Goal: Task Accomplishment & Management: Complete application form

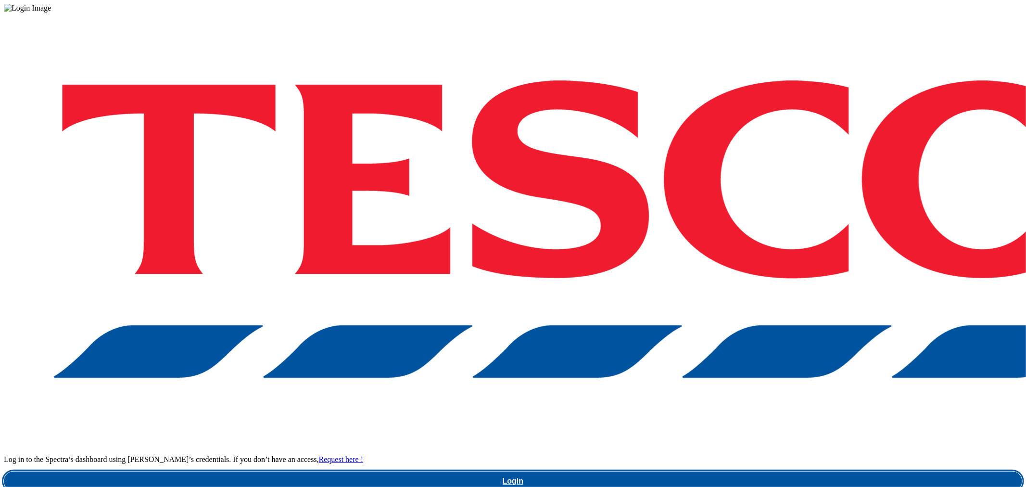
click at [795, 471] on link "Login" at bounding box center [513, 480] width 1018 height 19
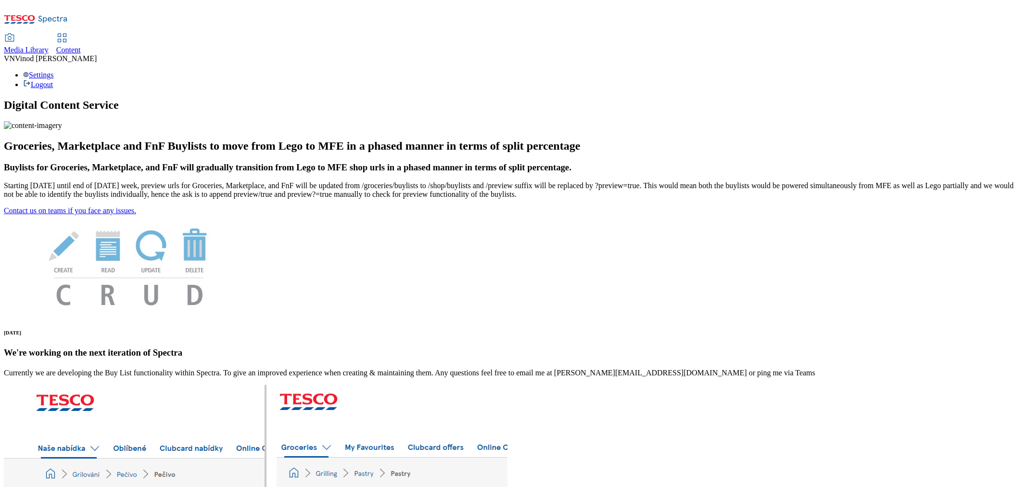
click at [81, 46] on span "Content" at bounding box center [68, 50] width 25 height 8
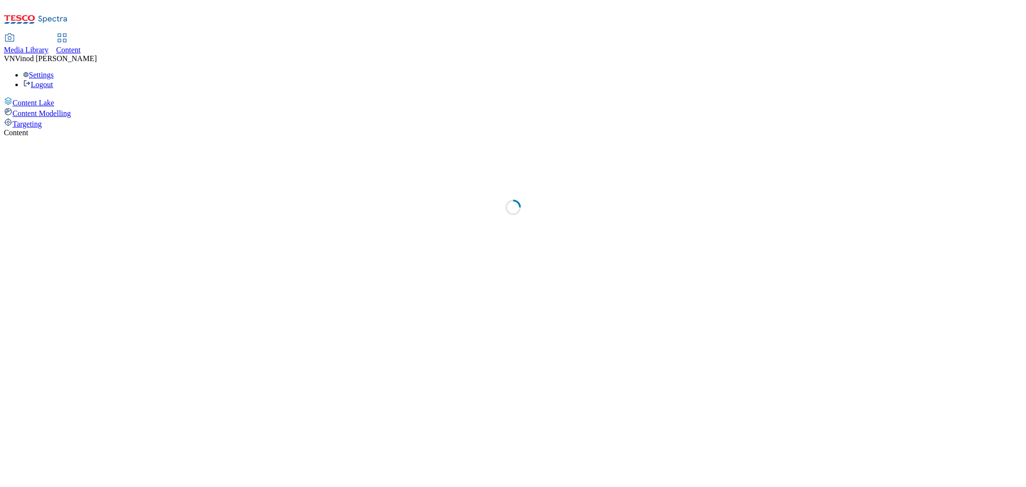
select select "ghs-uk"
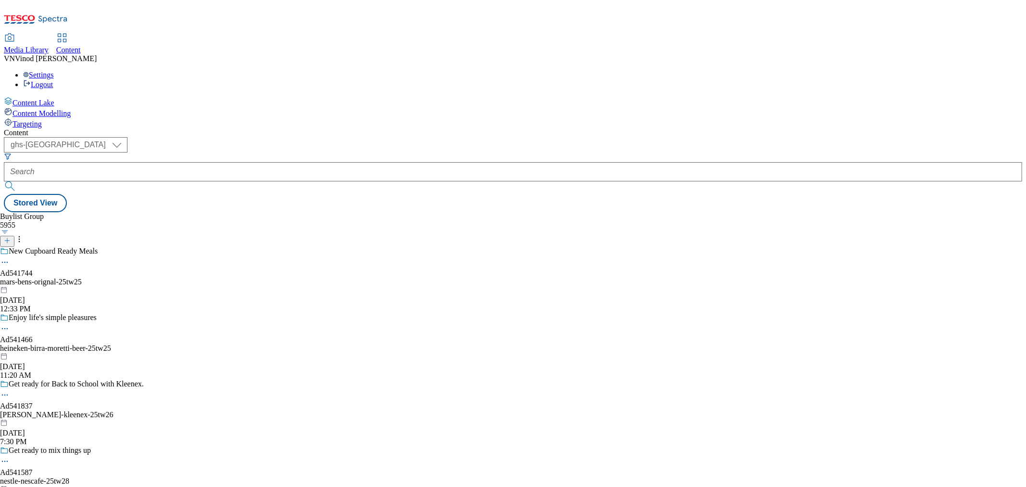
click at [11, 237] on icon at bounding box center [7, 240] width 7 height 7
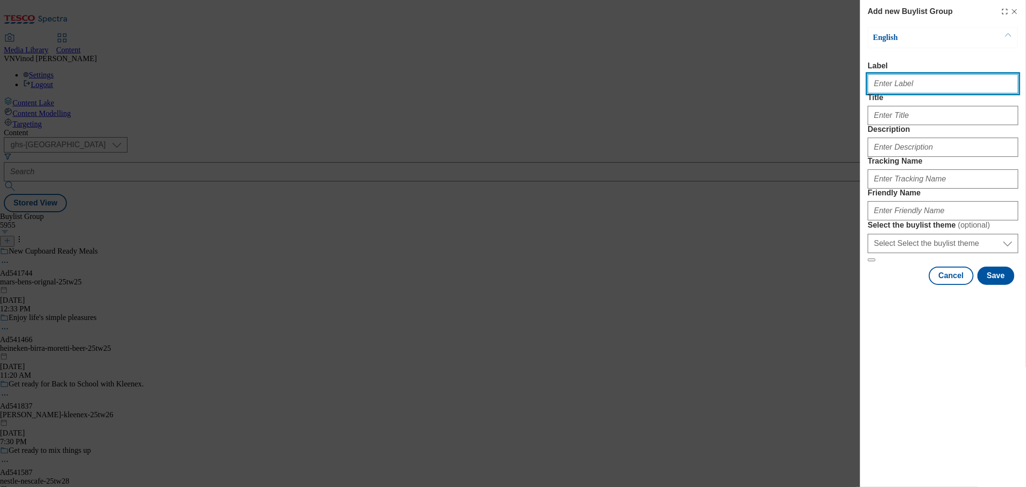
click at [912, 90] on input "Label" at bounding box center [943, 83] width 151 height 19
paste input "541797"
paste input "Shaken Udder Ltd"
click at [898, 85] on input "Ad541797 Shaken Udder Ltd" at bounding box center [943, 83] width 151 height 19
drag, startPoint x: 951, startPoint y: 89, endPoint x: 667, endPoint y: 89, distance: 283.8
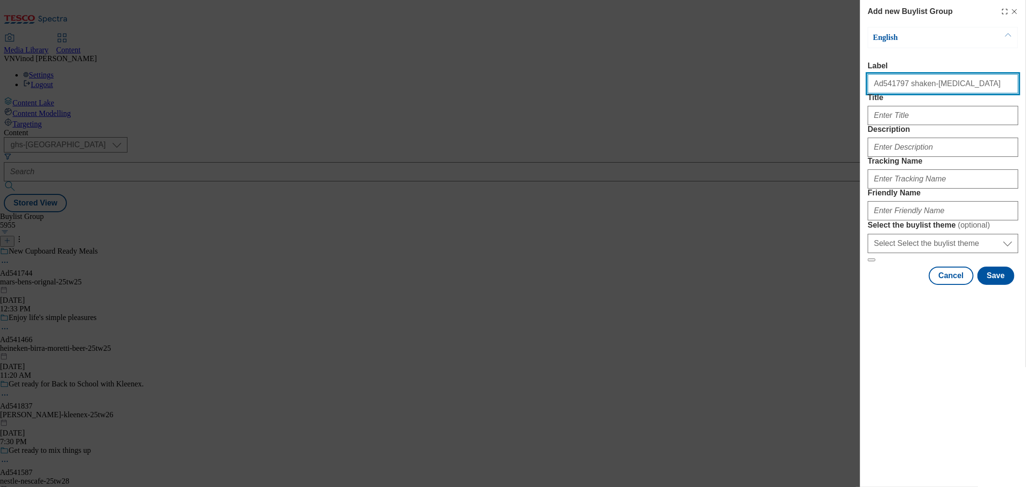
click at [667, 89] on div "Add new Buylist Group English Label Ad541797 shaken-udder Title Description Tra…" at bounding box center [513, 243] width 1026 height 487
type input "Ad541797 shaken-udder"
click at [691, 78] on div "Add new Buylist Group English Label Ad541797 shaken-udder Title Description Tra…" at bounding box center [513, 243] width 1026 height 487
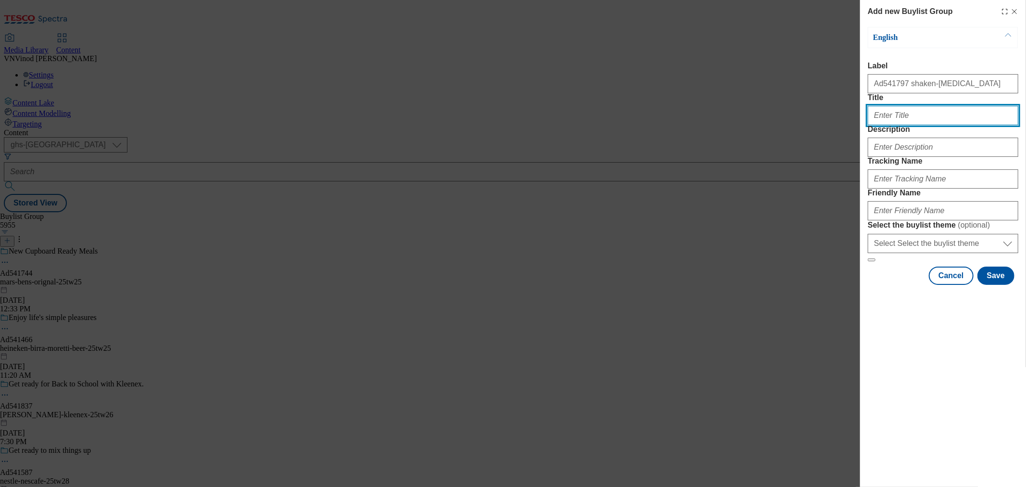
click at [914, 125] on input "Title" at bounding box center [943, 115] width 151 height 19
type input "Flavour you feel"
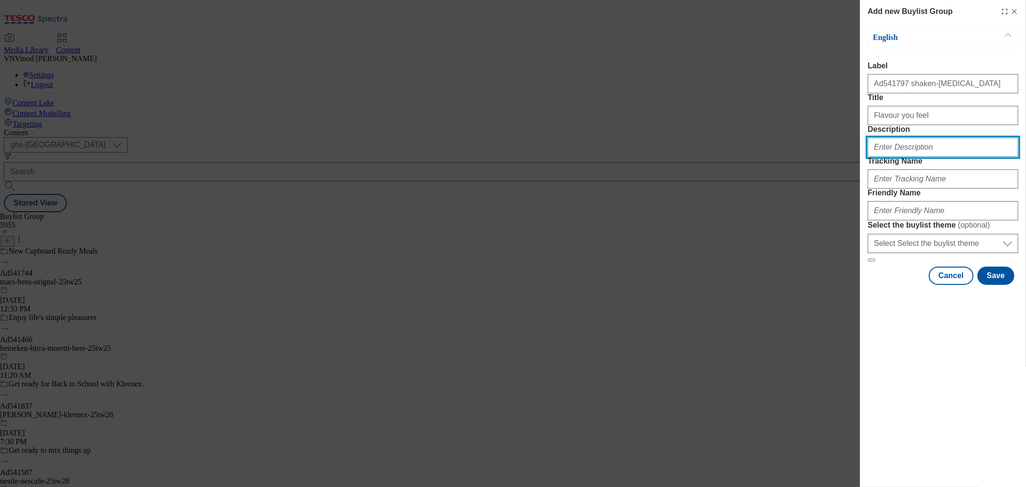
click at [931, 157] on input "Description" at bounding box center [943, 147] width 151 height 19
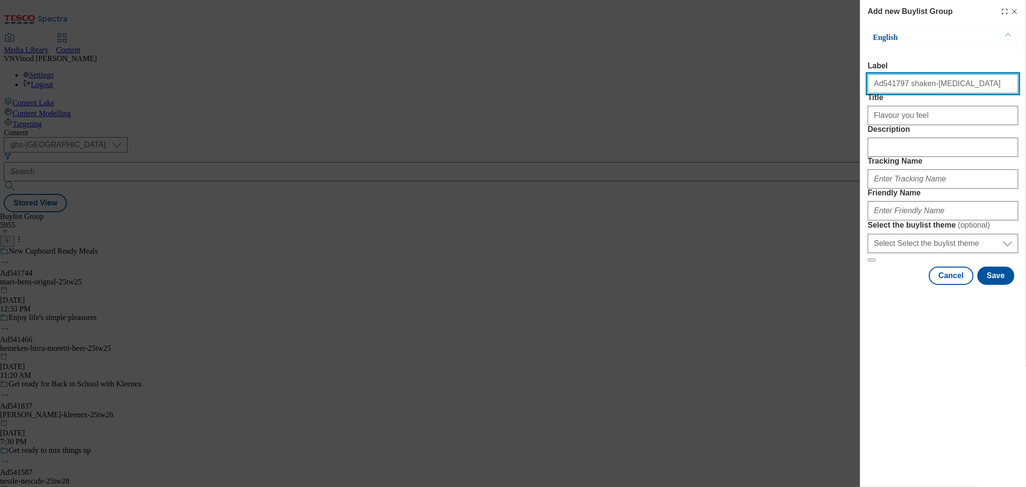
click at [892, 89] on input "Ad541797 shaken-udder" at bounding box center [943, 83] width 151 height 19
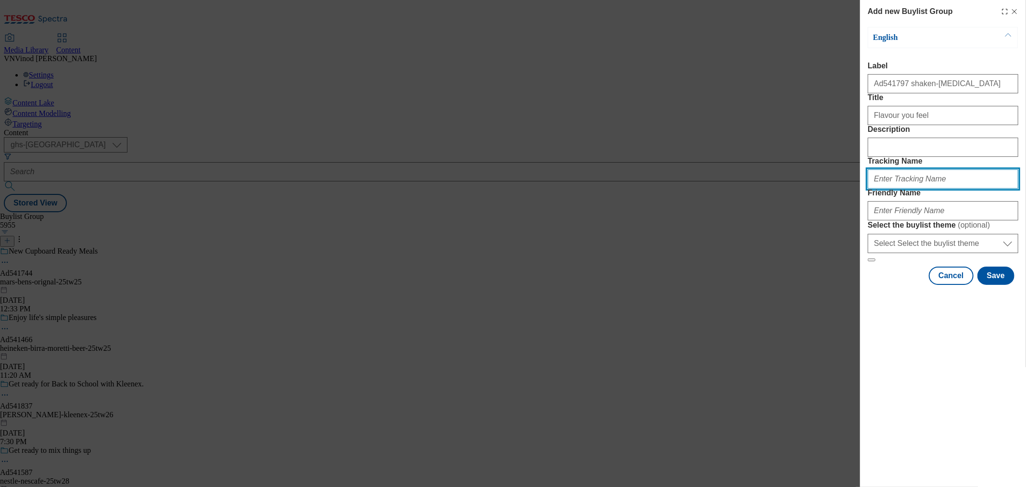
click at [902, 189] on input "Tracking Name" at bounding box center [943, 178] width 151 height 19
paste input "Ad541797"
click at [892, 189] on input "DH_ADAd541797" at bounding box center [943, 178] width 151 height 19
type input "DH_AD541797"
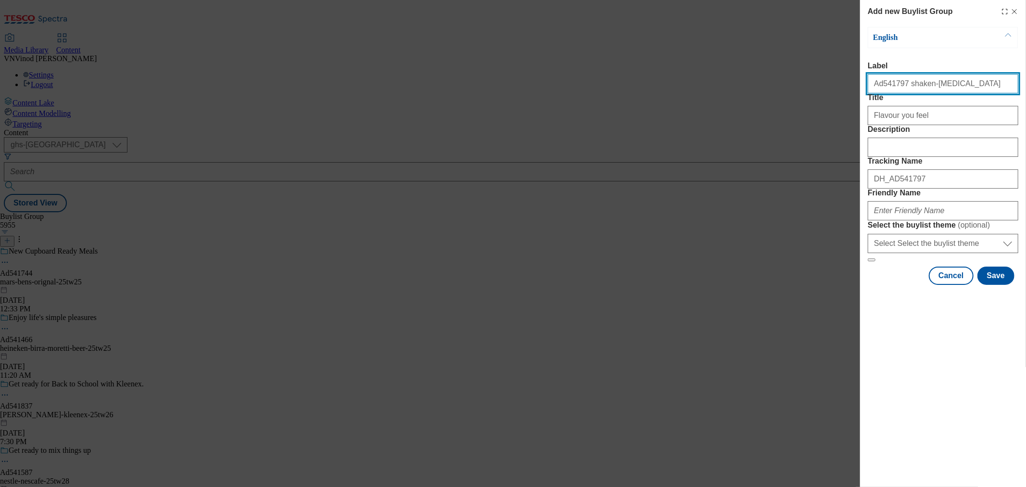
click at [927, 89] on input "Ad541797 shaken-udder" at bounding box center [943, 83] width 151 height 19
drag, startPoint x: 900, startPoint y: 85, endPoint x: 972, endPoint y: 92, distance: 72.0
click at [972, 92] on input "Ad541797 shaken-udder" at bounding box center [943, 83] width 151 height 19
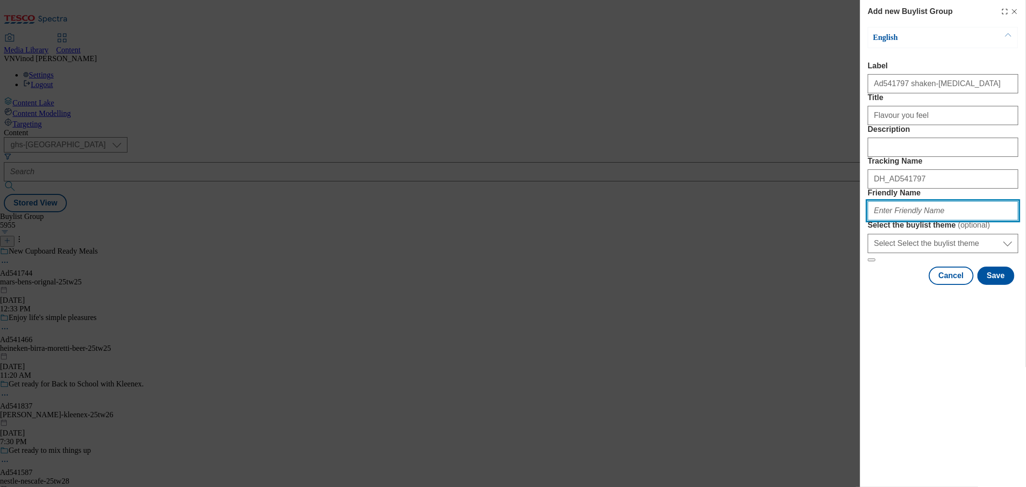
click at [897, 220] on input "Friendly Name" at bounding box center [943, 210] width 151 height 19
paste input "shaken-udder"
drag, startPoint x: 956, startPoint y: 279, endPoint x: 691, endPoint y: 290, distance: 264.8
click at [692, 290] on div "Add new Buylist Group English Label Ad541797 shaken-udder Title Flavour you fee…" at bounding box center [513, 243] width 1026 height 487
type input "shaken-udder-25tw28"
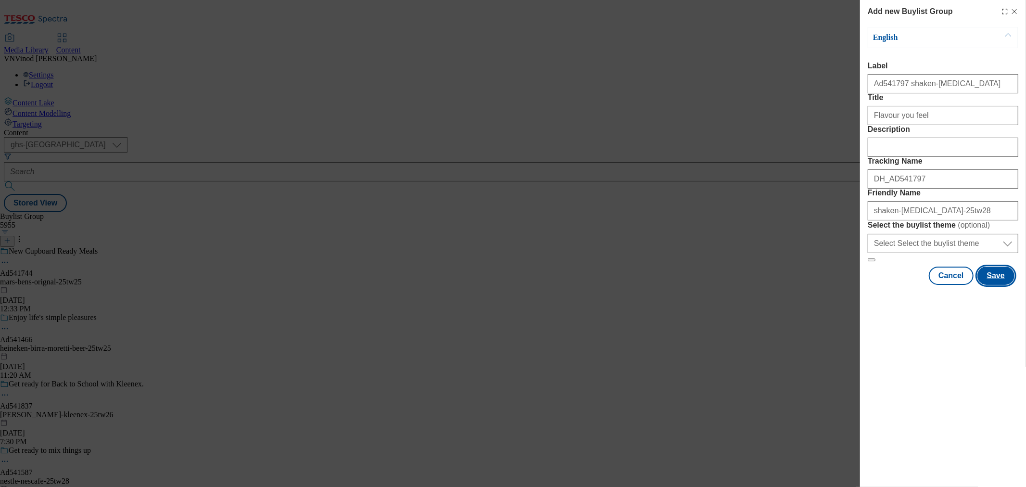
click at [1001, 285] on button "Save" at bounding box center [995, 275] width 37 height 18
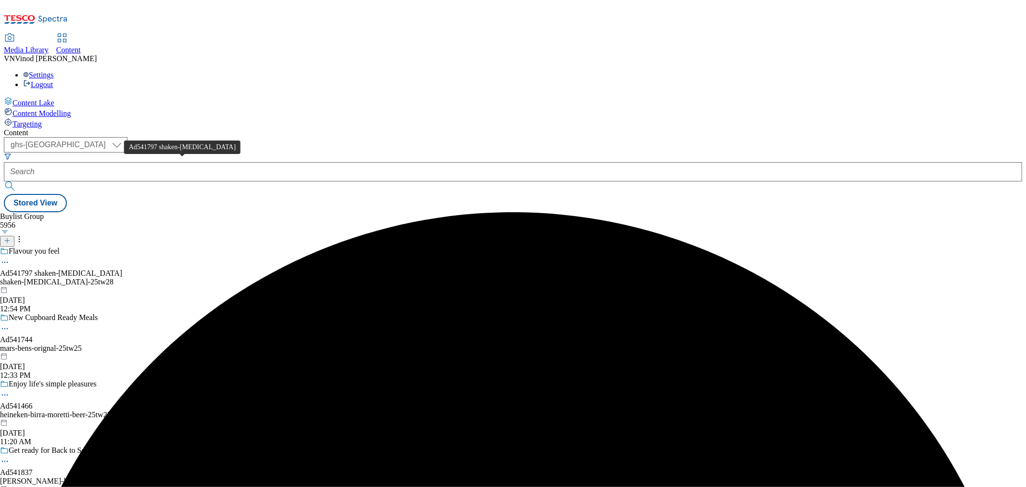
drag, startPoint x: 186, startPoint y: 165, endPoint x: 192, endPoint y: 165, distance: 6.8
click at [122, 269] on div "Ad541797 shaken-udder" at bounding box center [61, 273] width 122 height 9
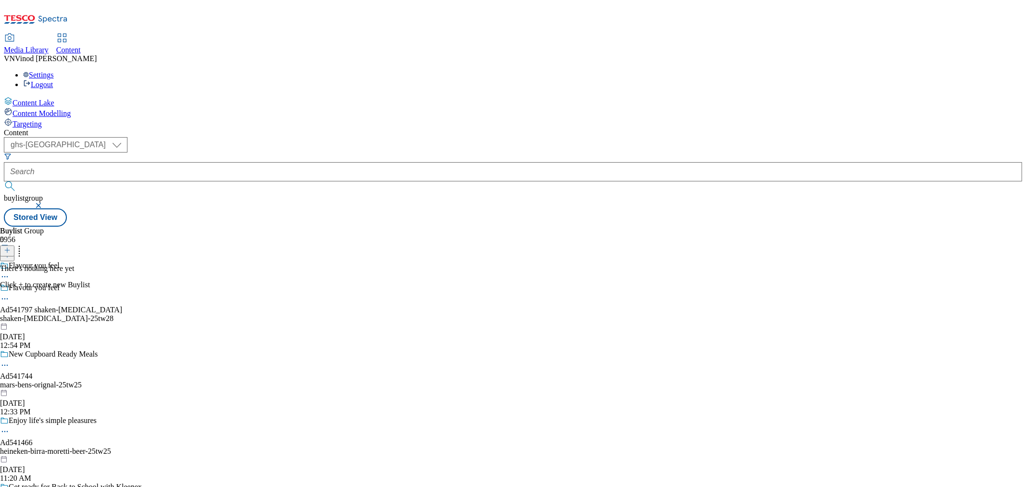
click at [11, 247] on icon at bounding box center [7, 250] width 7 height 7
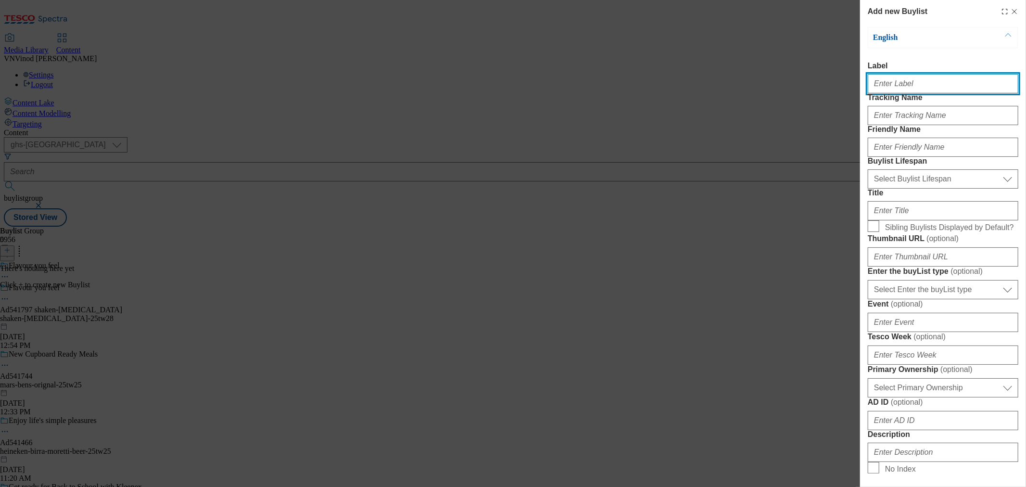
click at [915, 89] on input "Label" at bounding box center [943, 83] width 151 height 19
paste input "541797"
type input "Ad541797"
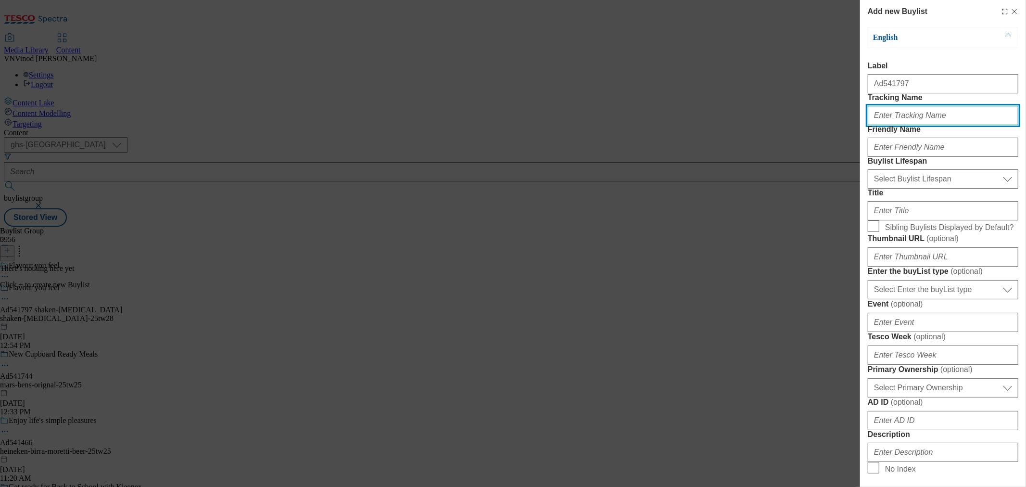
click at [902, 125] on input "Tracking Name" at bounding box center [943, 115] width 151 height 19
paste input "541797"
type input "DH_AD541797"
click at [682, 84] on div "Add new Buylist English Label Ad541797 Tracking Name DH_AD541797 Friendly Name …" at bounding box center [513, 243] width 1026 height 487
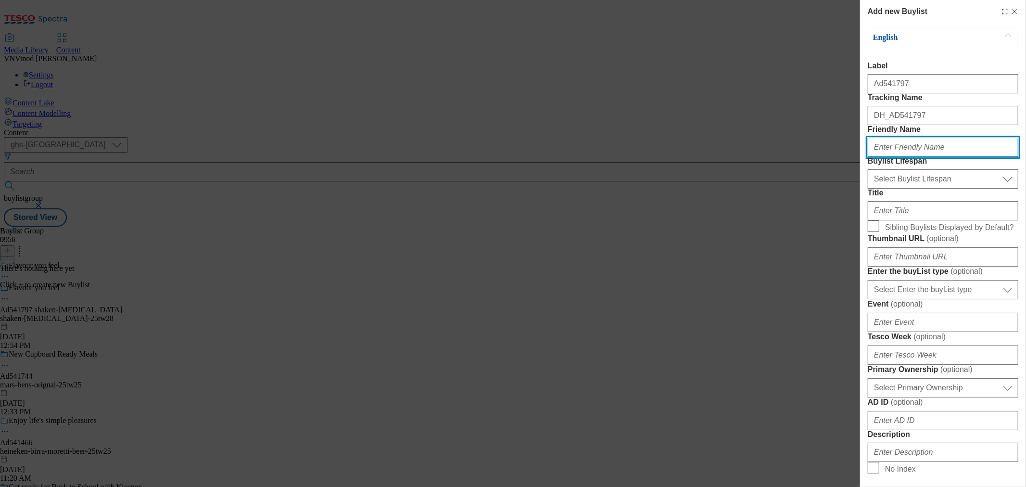
click at [896, 157] on input "Friendly Name" at bounding box center [943, 147] width 151 height 19
paste input "shaken-udder"
type input "shaken-udder"
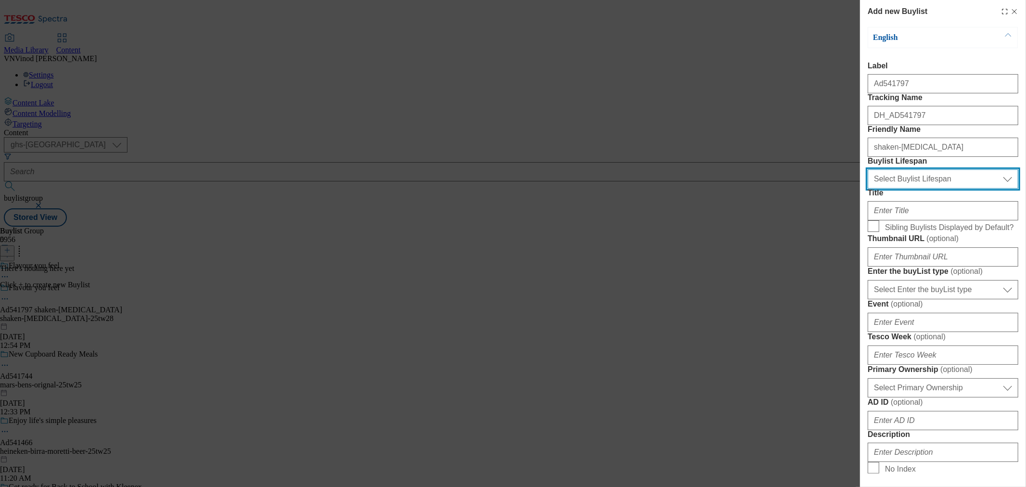
click at [905, 189] on select "Select Buylist Lifespan evergreen seasonal tactical" at bounding box center [943, 178] width 151 height 19
select select "tactical"
click at [868, 189] on select "Select Buylist Lifespan evergreen seasonal tactical" at bounding box center [943, 178] width 151 height 19
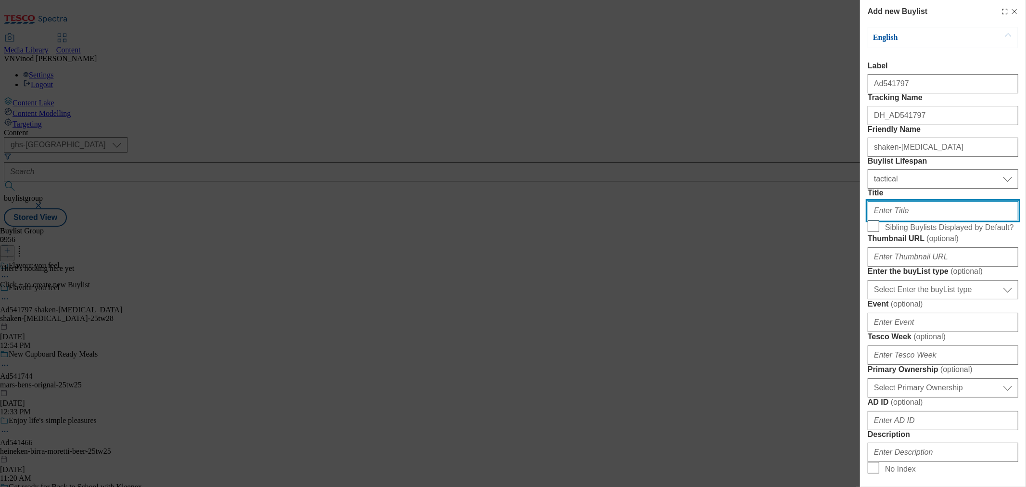
click at [908, 220] on input "Title" at bounding box center [943, 210] width 151 height 19
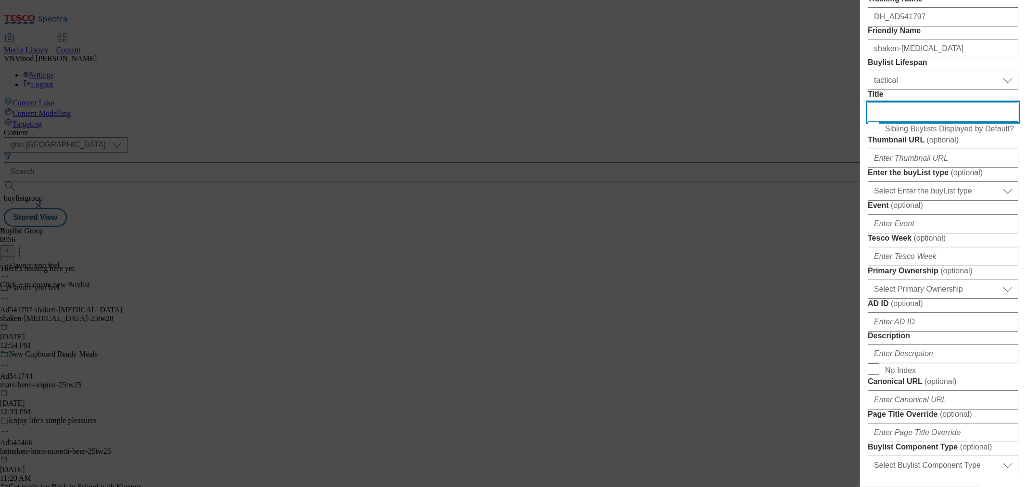
scroll to position [107, 0]
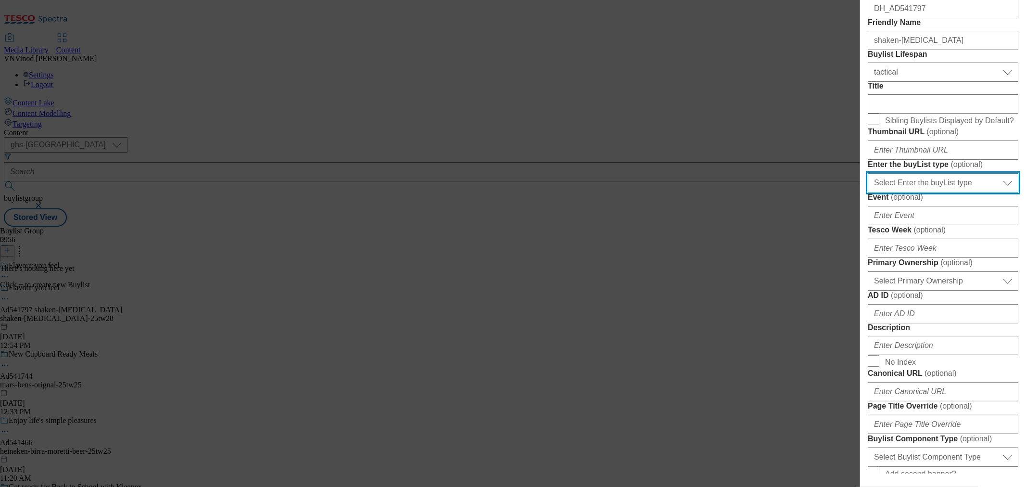
click at [959, 192] on select "Select Enter the buyList type event supplier funded long term >4 weeks supplier…" at bounding box center [943, 182] width 151 height 19
select select "supplier funded short term 1-3 weeks"
click at [868, 192] on select "Select Enter the buyList type event supplier funded long term >4 weeks supplier…" at bounding box center [943, 182] width 151 height 19
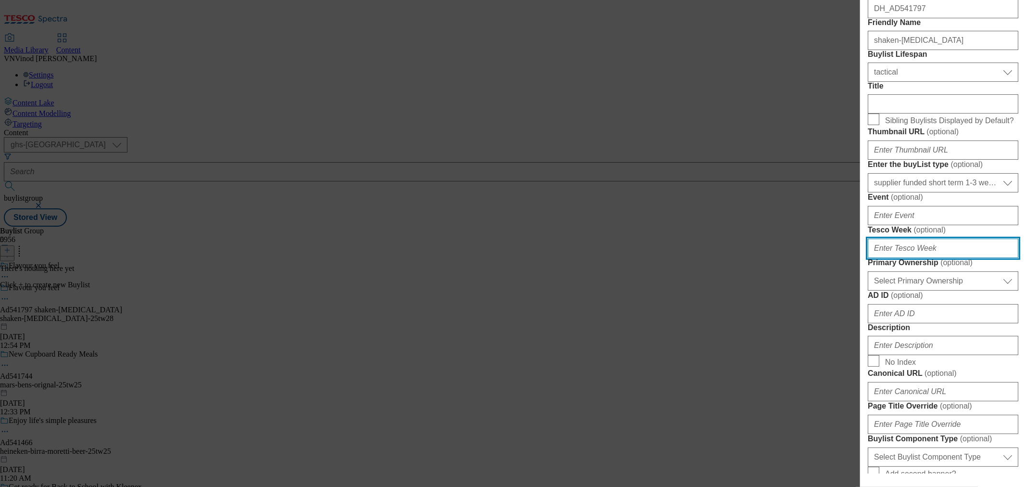
click at [910, 258] on input "Tesco Week ( optional )" at bounding box center [943, 248] width 151 height 19
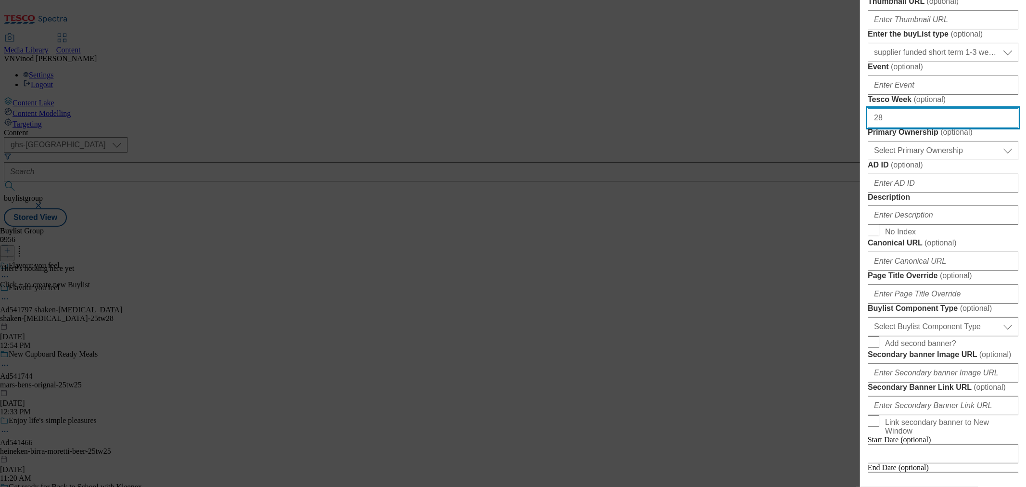
scroll to position [267, 0]
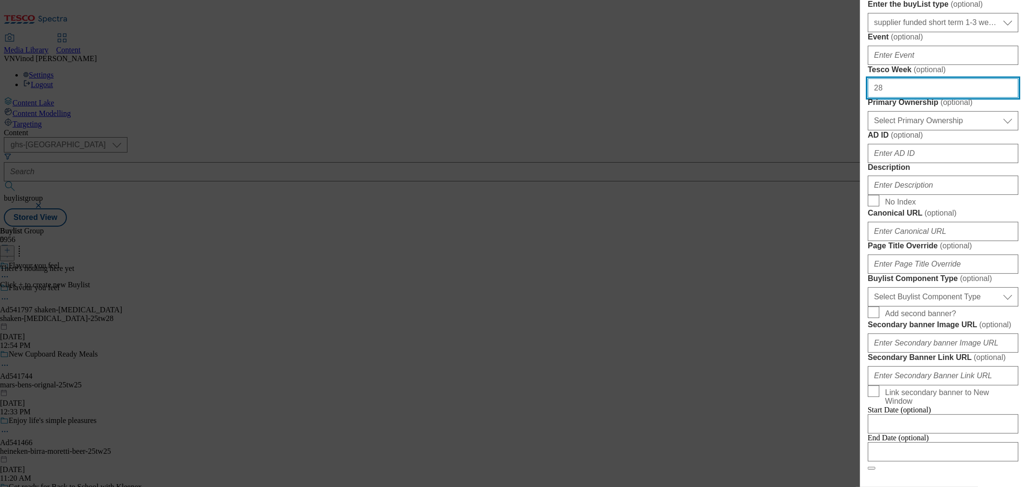
type input "28"
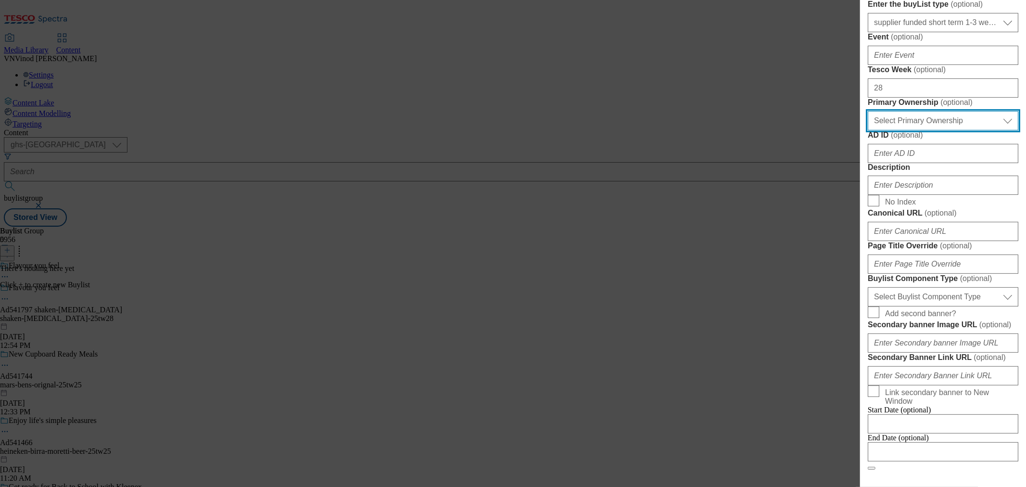
click at [945, 130] on select "Select Primary Ownership tesco dunnhumby" at bounding box center [943, 120] width 151 height 19
select select "dunnhumby"
click at [868, 130] on select "Select Primary Ownership tesco dunnhumby" at bounding box center [943, 120] width 151 height 19
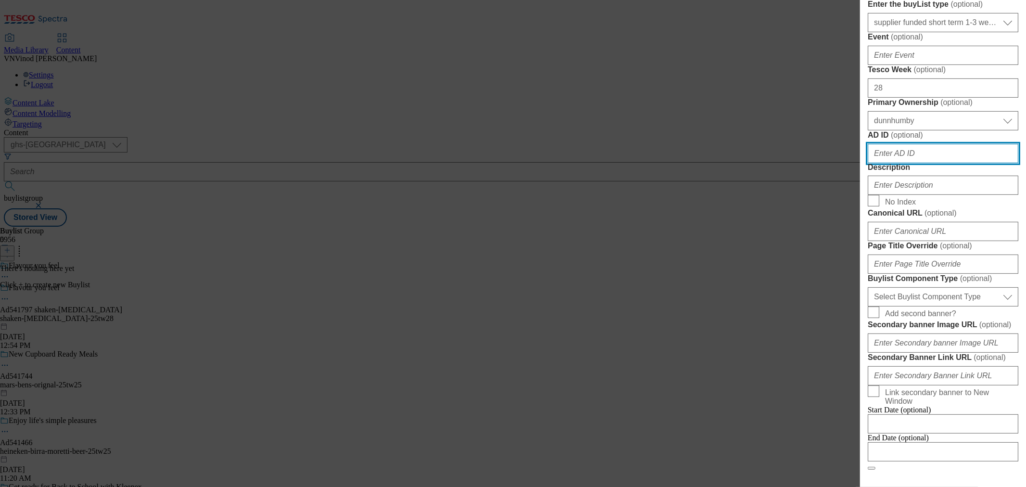
click at [907, 163] on input "AD ID ( optional )" at bounding box center [943, 153] width 151 height 19
paste input "541797"
type input "541797"
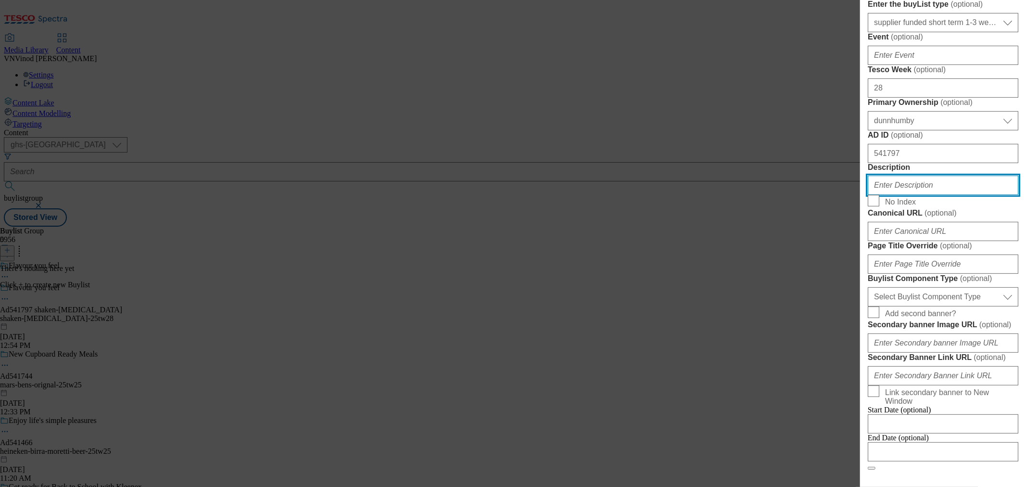
click at [908, 195] on input "Description" at bounding box center [943, 185] width 151 height 19
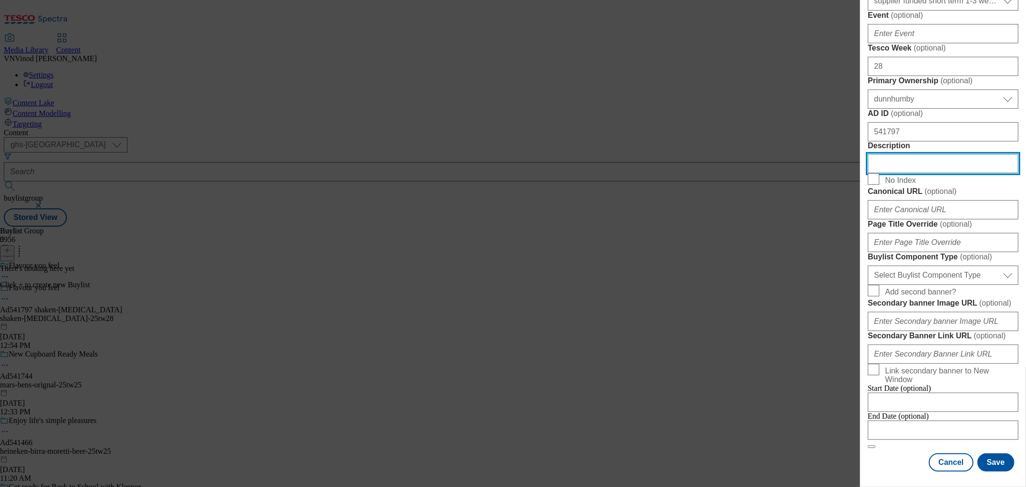
scroll to position [481, 0]
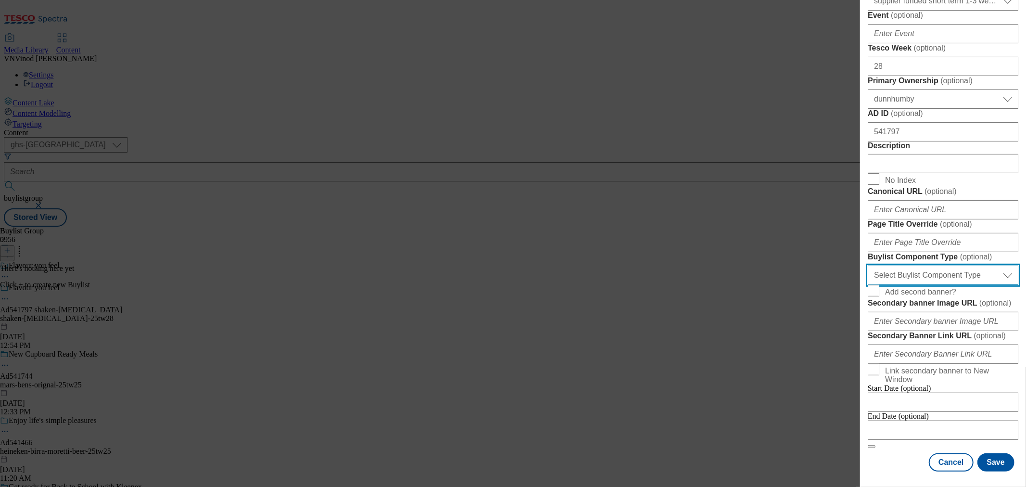
click at [956, 285] on select "Select Buylist Component Type Banner Competition Header Meal" at bounding box center [943, 275] width 151 height 19
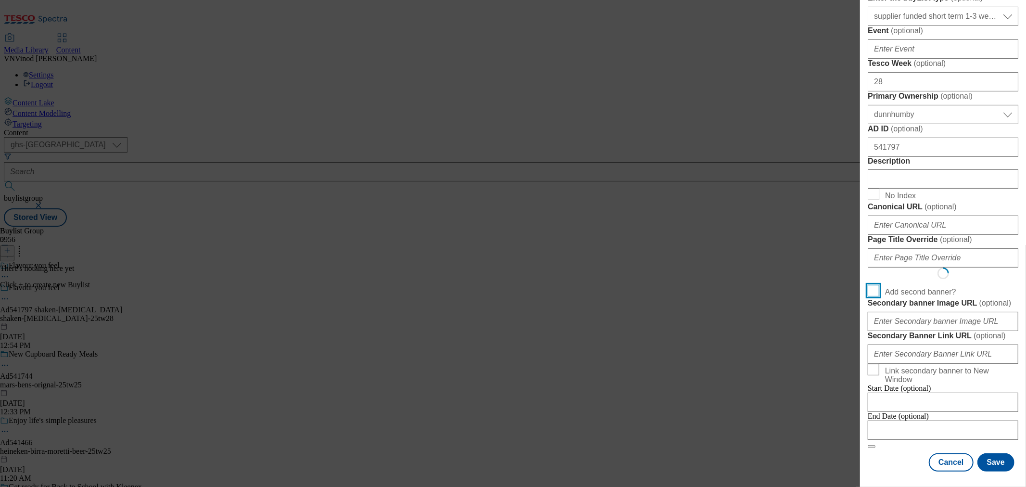
scroll to position [0, 0]
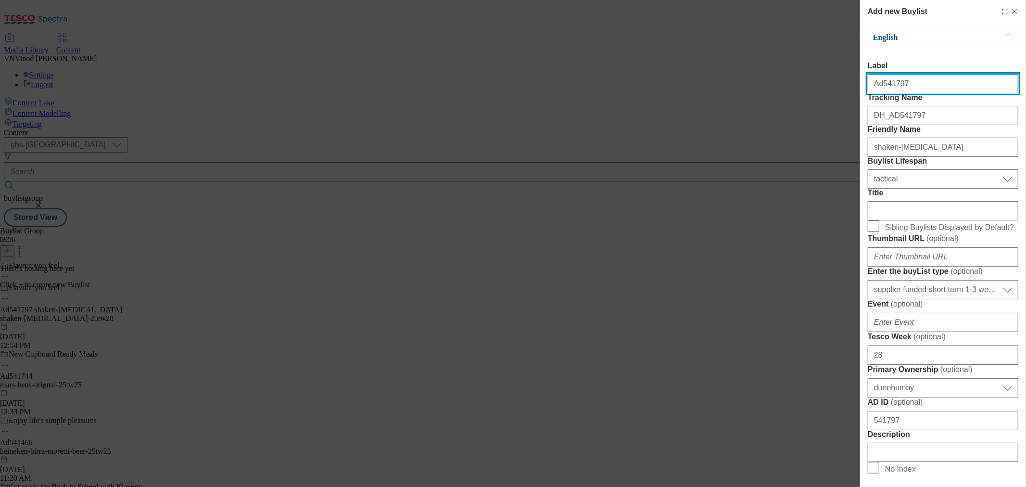
select select "Banner"
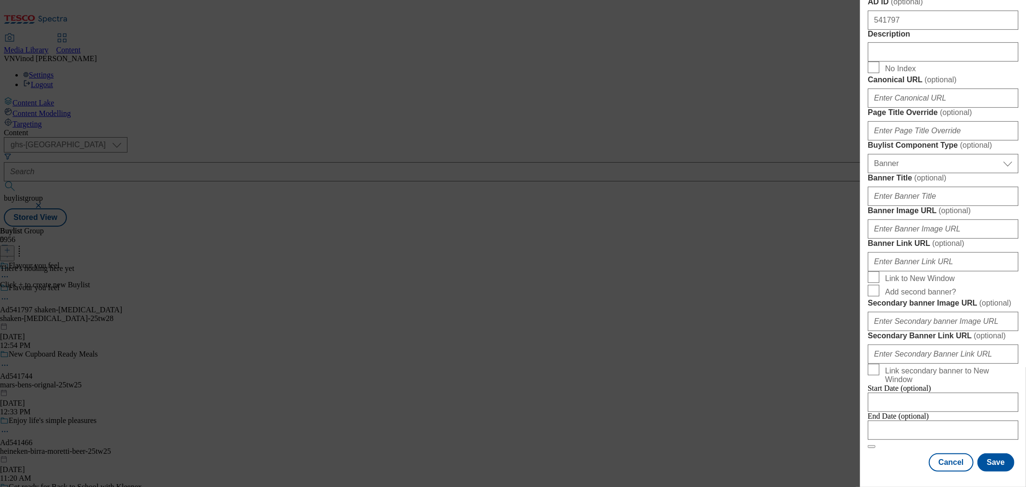
scroll to position [818, 0]
click at [919, 420] on input "Modal" at bounding box center [943, 429] width 151 height 19
select select "2025"
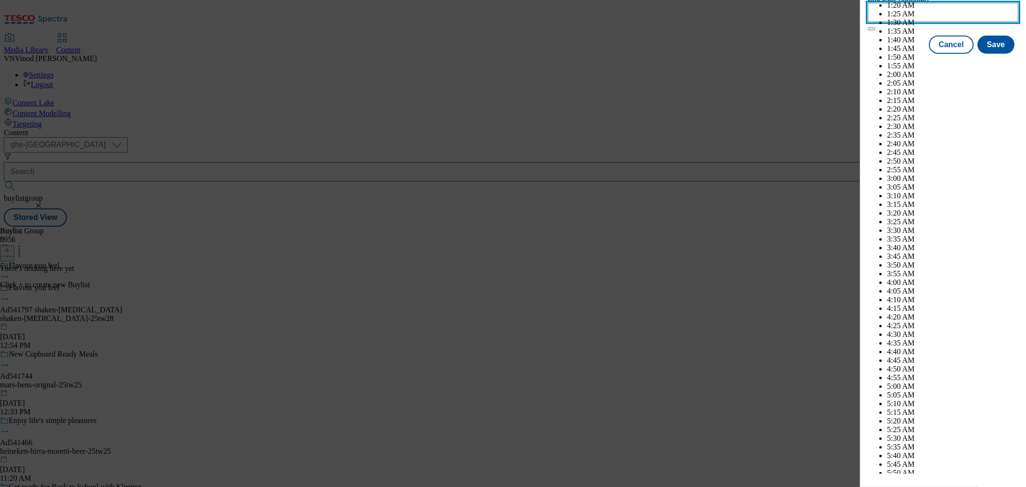
scroll to position [2757, 0]
select select "November"
drag, startPoint x: 991, startPoint y: 217, endPoint x: 980, endPoint y: 291, distance: 74.4
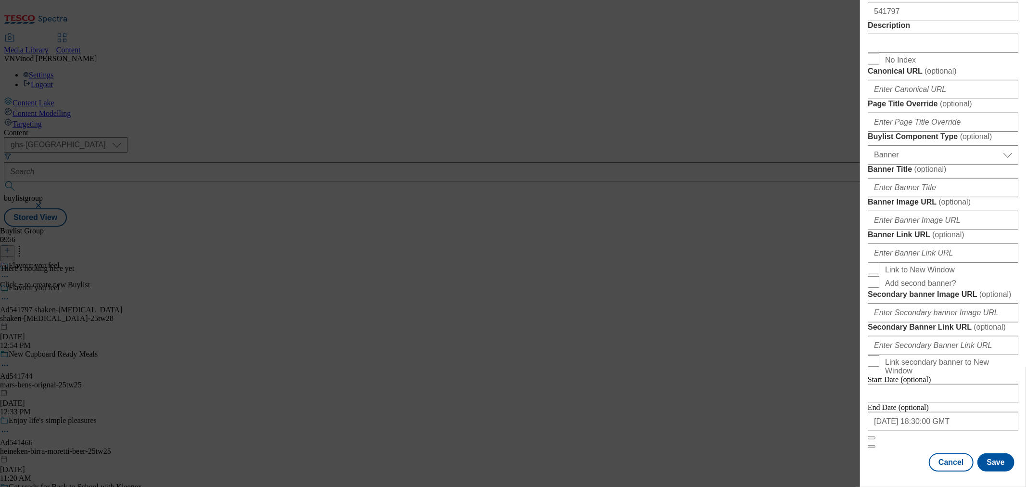
click at [900, 453] on div "Cancel Save" at bounding box center [943, 462] width 151 height 18
click at [988, 456] on button "Save" at bounding box center [995, 462] width 37 height 18
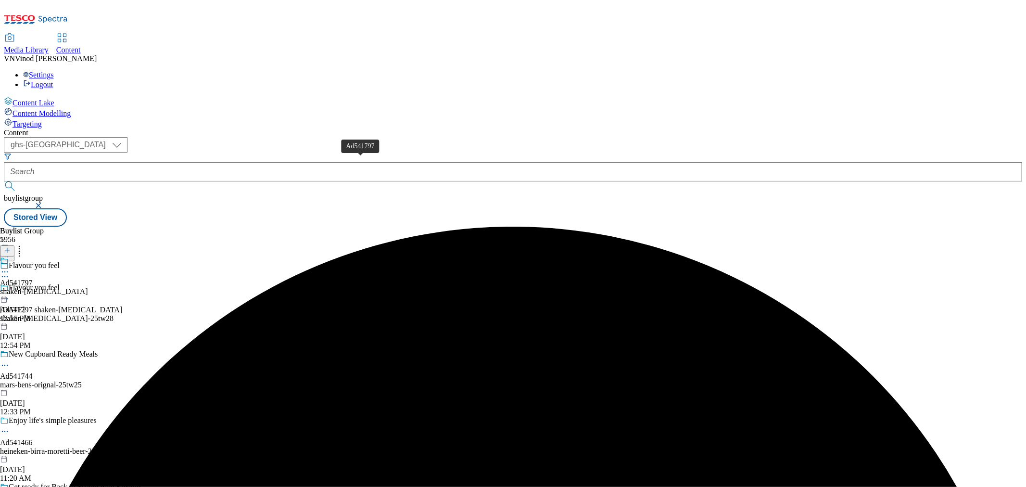
click at [33, 279] on div "Ad541797" at bounding box center [16, 283] width 33 height 9
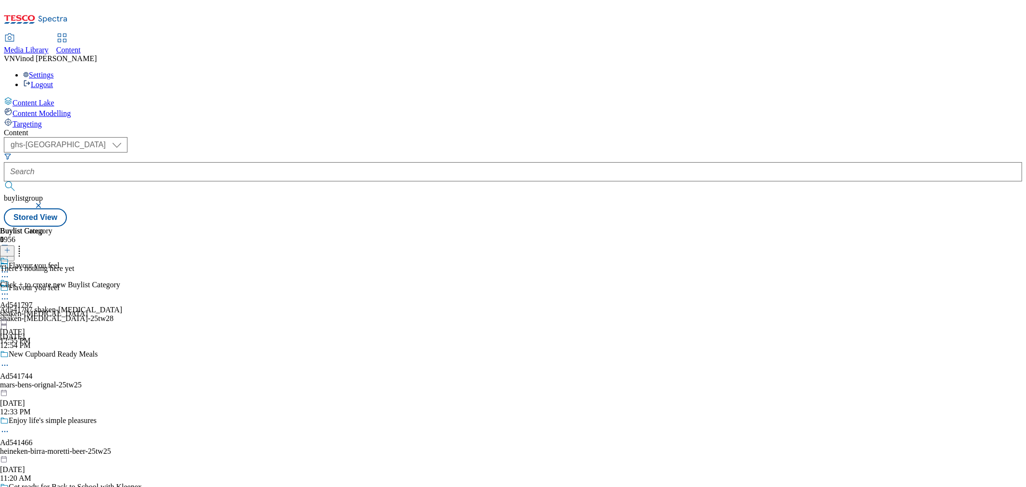
click at [14, 245] on button at bounding box center [7, 250] width 14 height 11
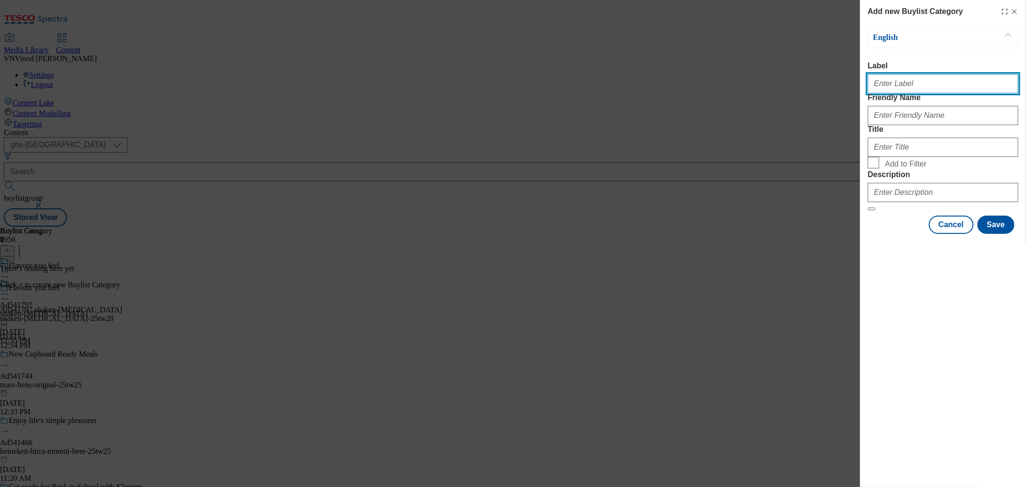
click at [933, 84] on input "Label" at bounding box center [943, 83] width 151 height 19
paste input "541797"
type input "Ad541797"
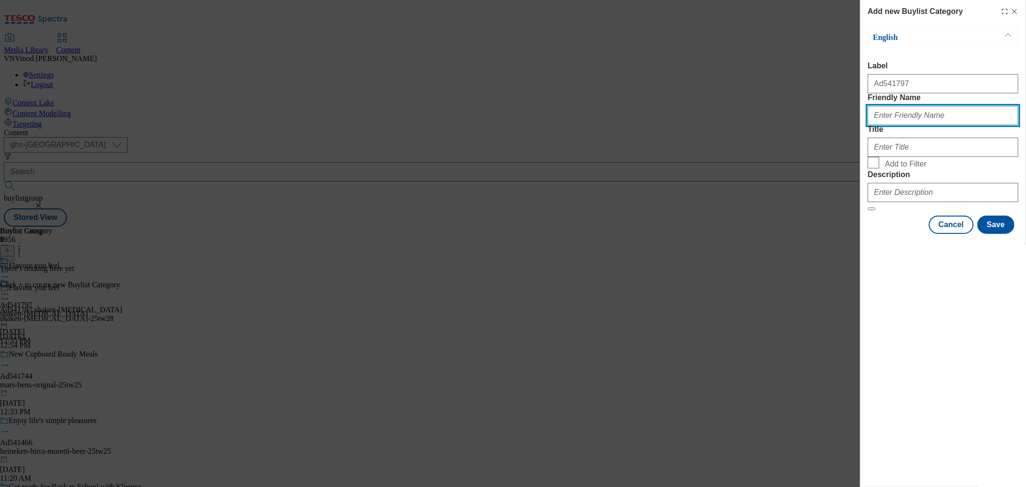
click at [978, 125] on input "Friendly Name" at bounding box center [943, 115] width 151 height 19
paste input "shaken-udder"
type input "shaken-udder"
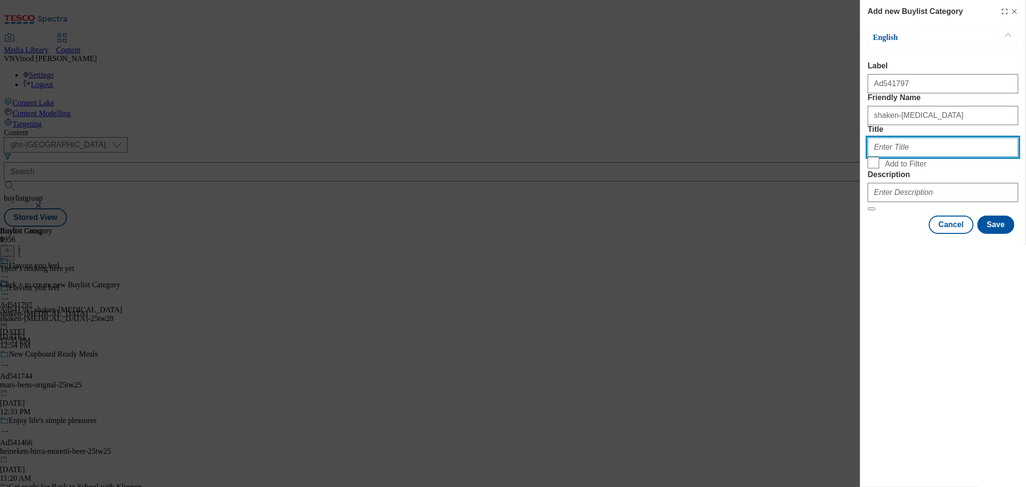
click at [905, 157] on input "Title" at bounding box center [943, 147] width 151 height 19
paste input "Shaken Udder Ltd"
type input "Shaken Udder Ltd"
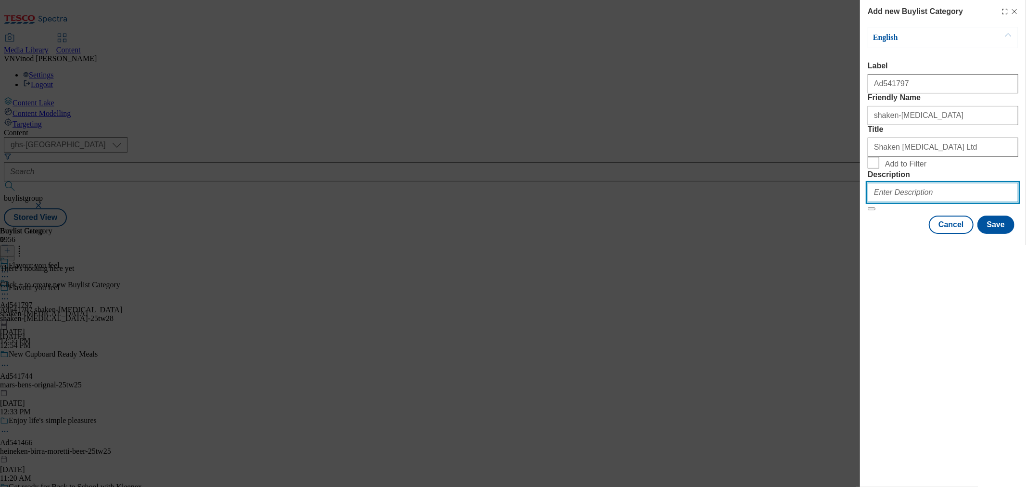
click at [910, 202] on input "Description" at bounding box center [943, 192] width 151 height 19
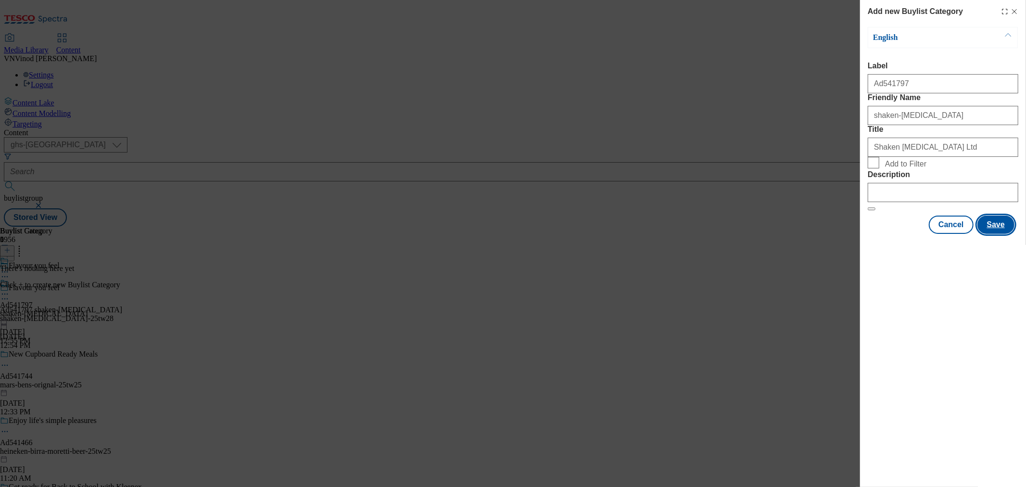
click at [998, 234] on button "Save" at bounding box center [995, 224] width 37 height 18
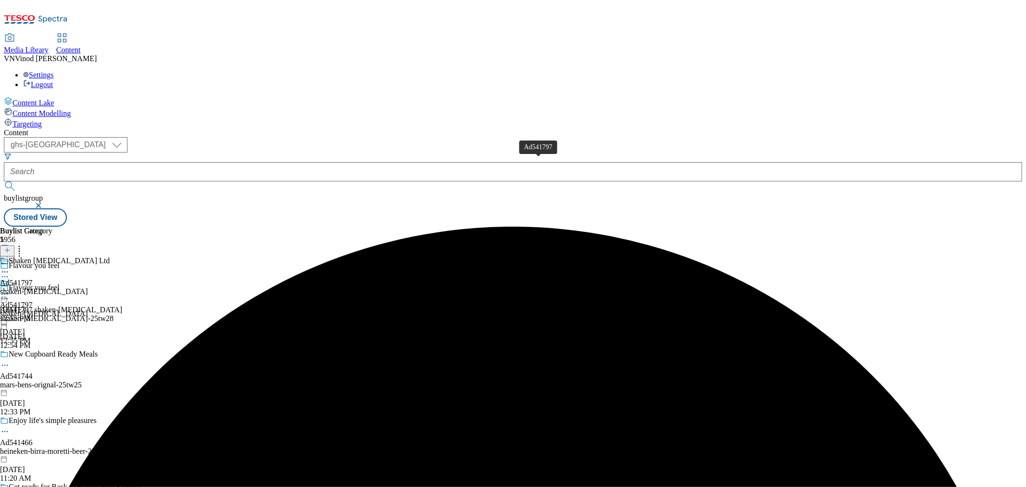
click at [33, 279] on div "Ad541797" at bounding box center [16, 283] width 33 height 9
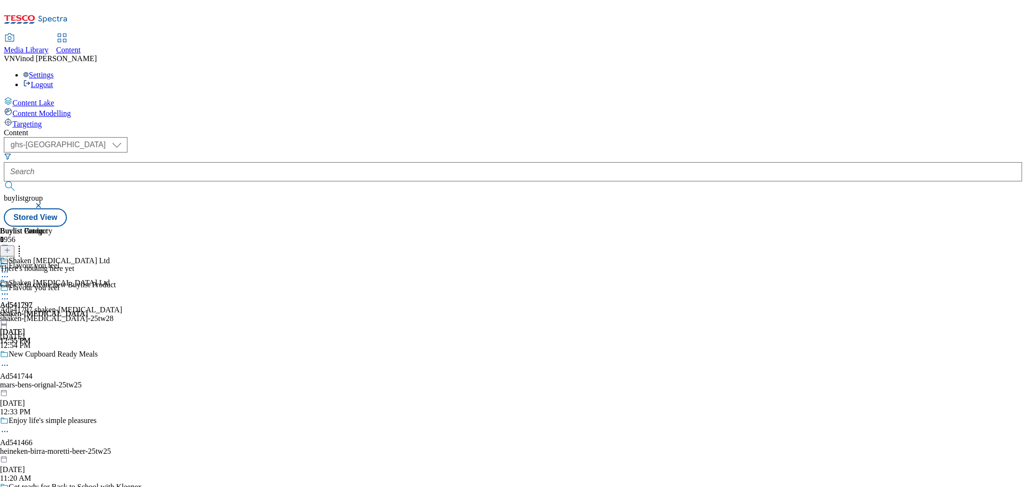
click at [11, 247] on icon at bounding box center [7, 250] width 7 height 7
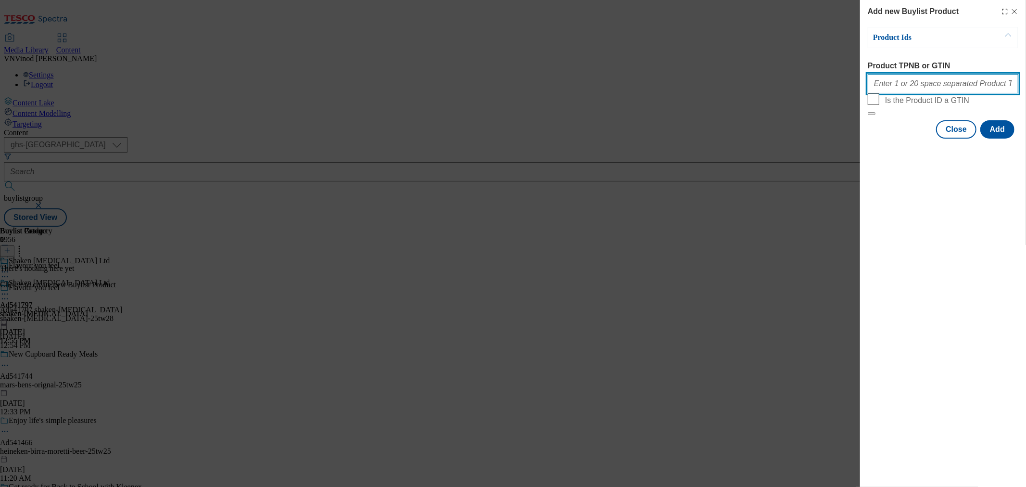
click at [910, 88] on input "Product TPNB or GTIN" at bounding box center [943, 83] width 151 height 19
paste input "96240859 68141316 68140732"
type input "96240859 68141316 68140732"
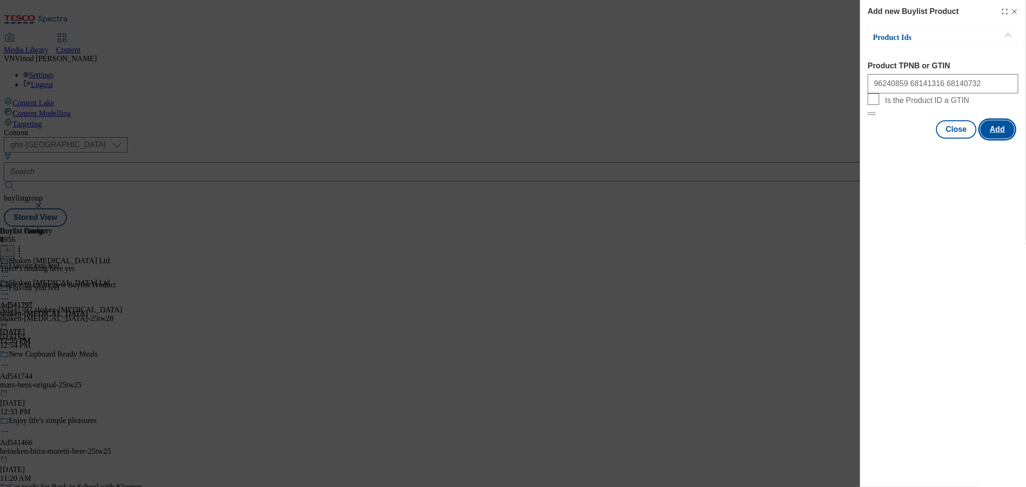
click at [995, 139] on button "Add" at bounding box center [997, 129] width 34 height 18
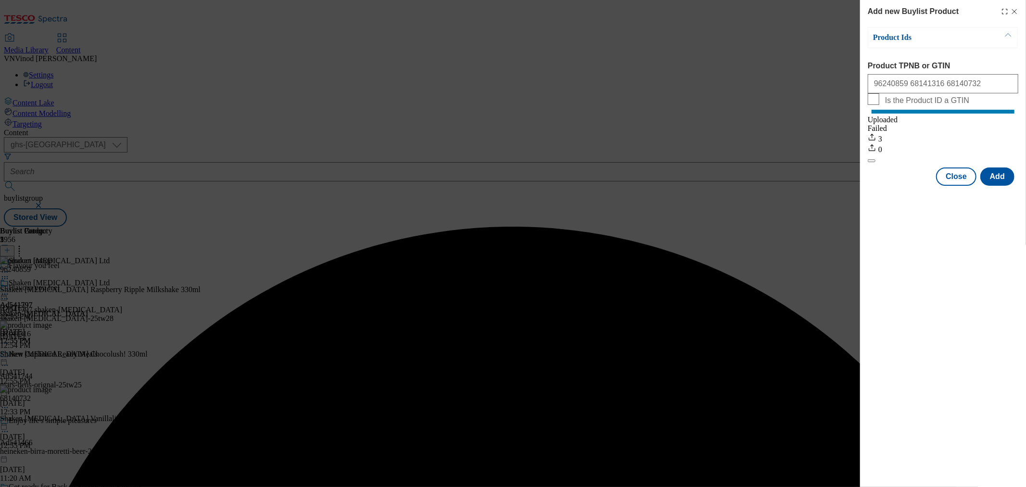
click at [1013, 227] on div "Success - Job created c15ce9eb-f254-4986-867b-9ab8d42f16fb successfully" at bounding box center [513, 227] width 1018 height 0
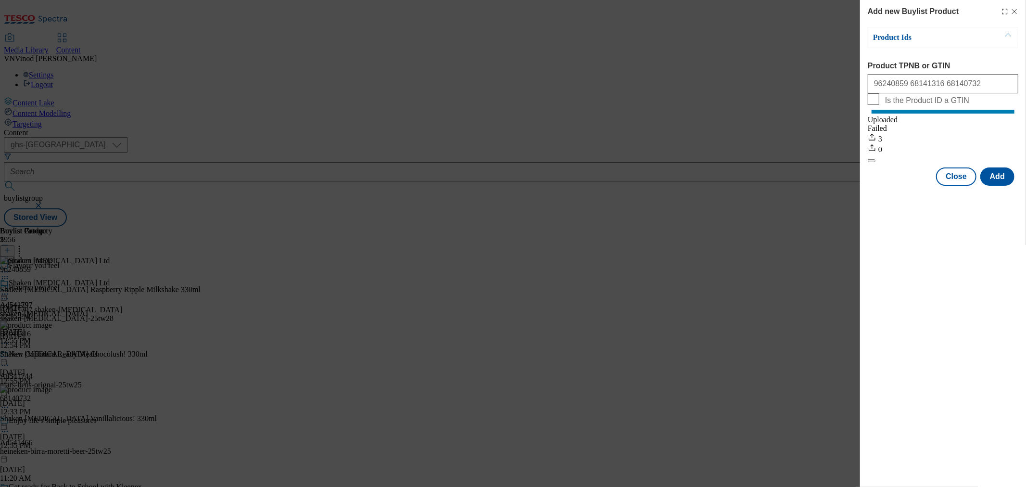
click at [1014, 10] on icon "Modal" at bounding box center [1015, 12] width 8 height 8
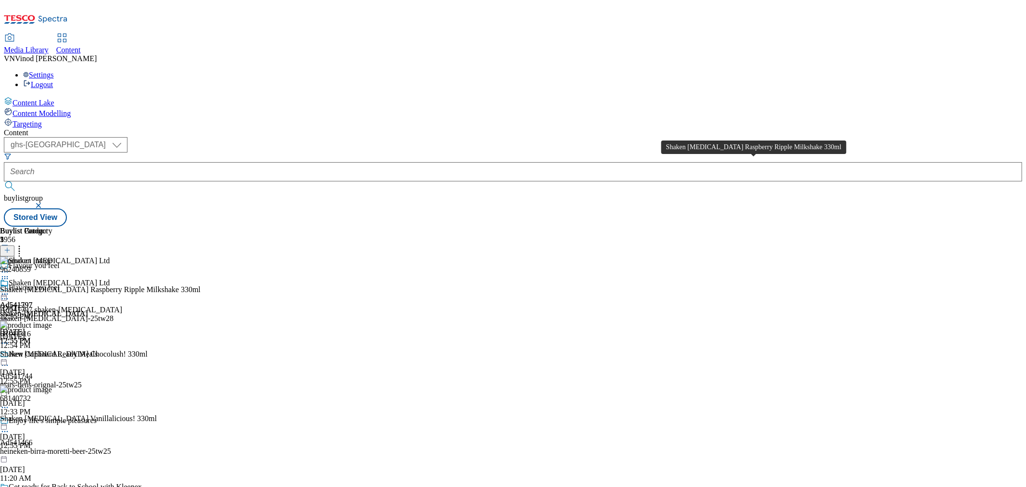
click at [201, 285] on div "Shaken Udder Raspberry Ripple Milkshake 330ml" at bounding box center [100, 289] width 201 height 9
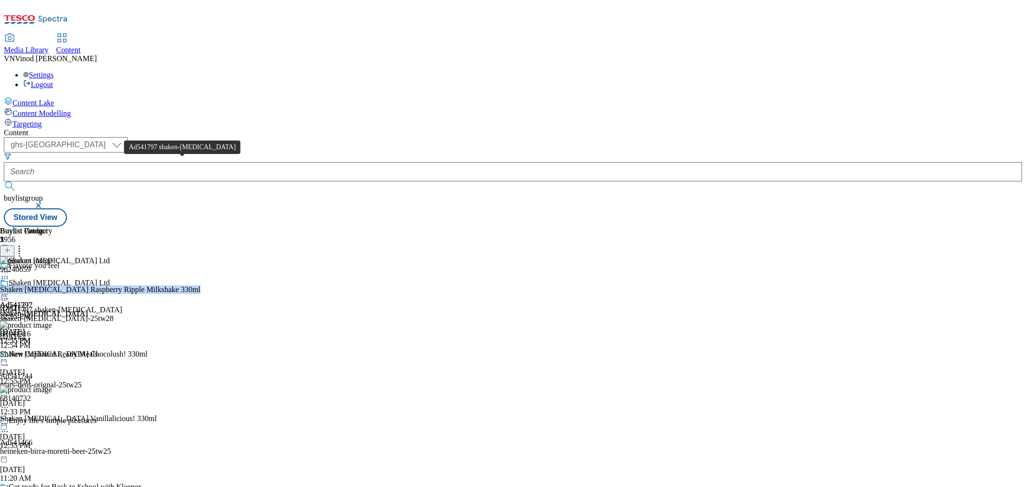
copy div "Shaken Udder Raspberry Ripple Milkshake 330ml"
click at [3, 298] on circle at bounding box center [2, 298] width 1 height 1
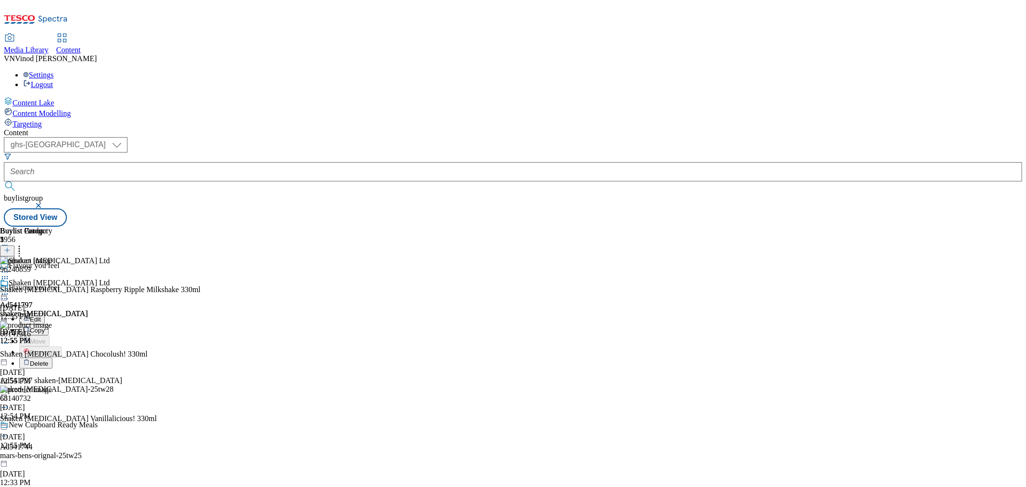
click at [45, 313] on button "Edit" at bounding box center [31, 318] width 25 height 11
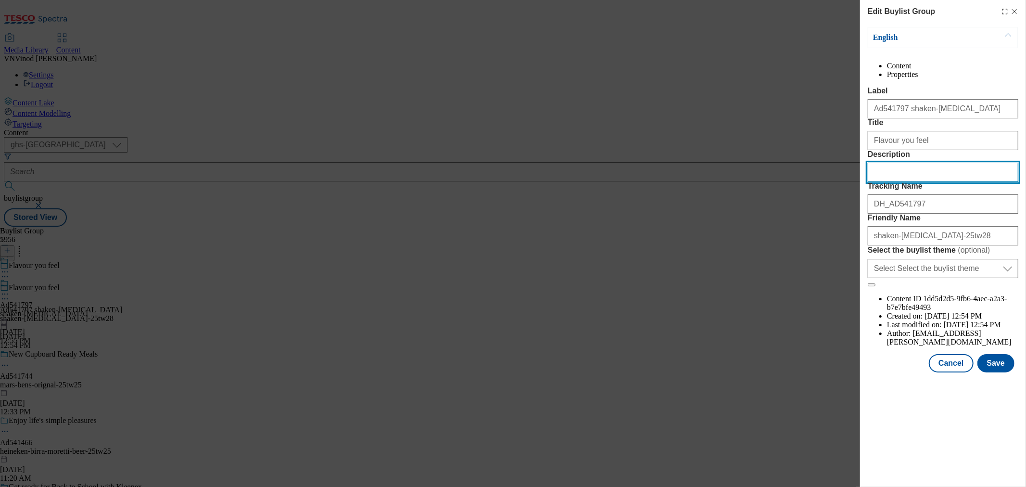
click at [926, 182] on input "Description" at bounding box center [943, 172] width 151 height 19
paste input "Shaken Udder Raspberry Ripple Milkshake 330ml"
type input "Shaken Udder Raspberry Ripple Milkshake 330ml"
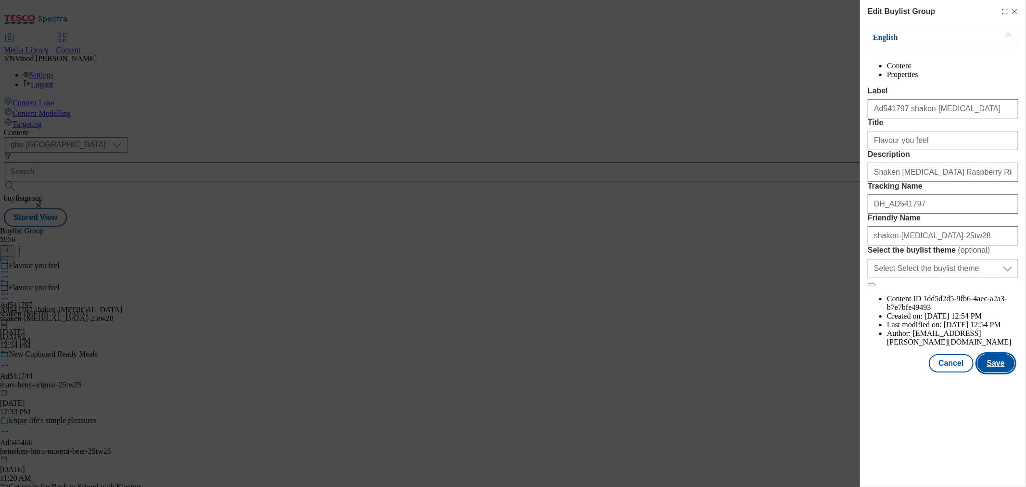
click at [1001, 372] on button "Save" at bounding box center [995, 363] width 37 height 18
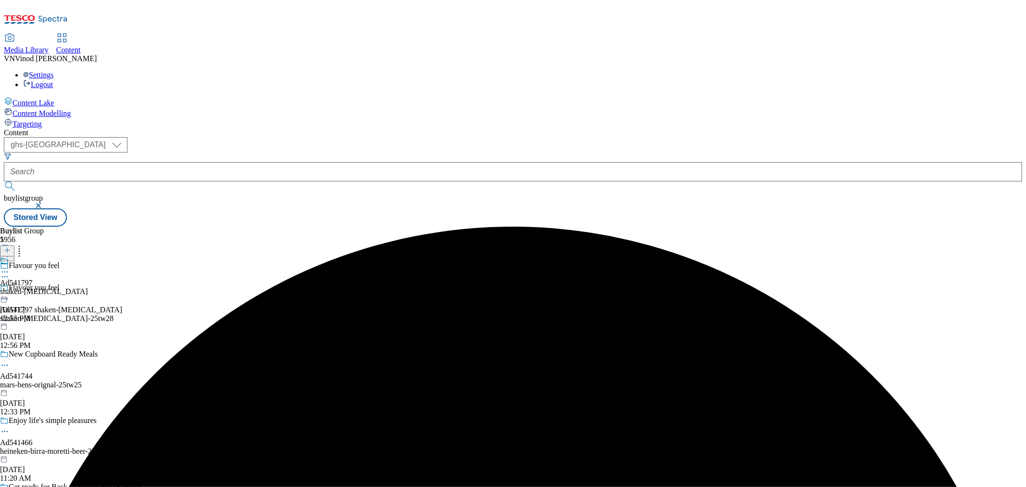
click at [10, 267] on icon at bounding box center [5, 272] width 10 height 10
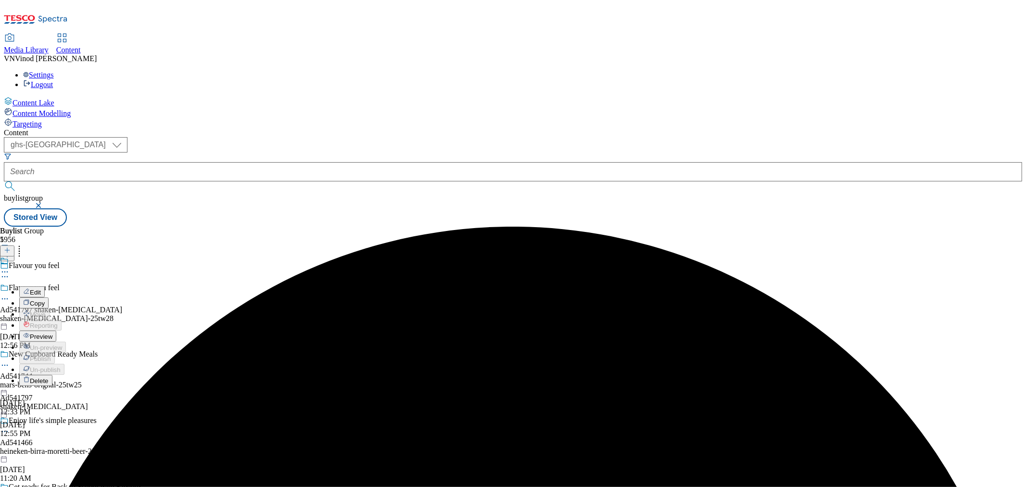
click at [45, 286] on button "Edit" at bounding box center [31, 291] width 25 height 11
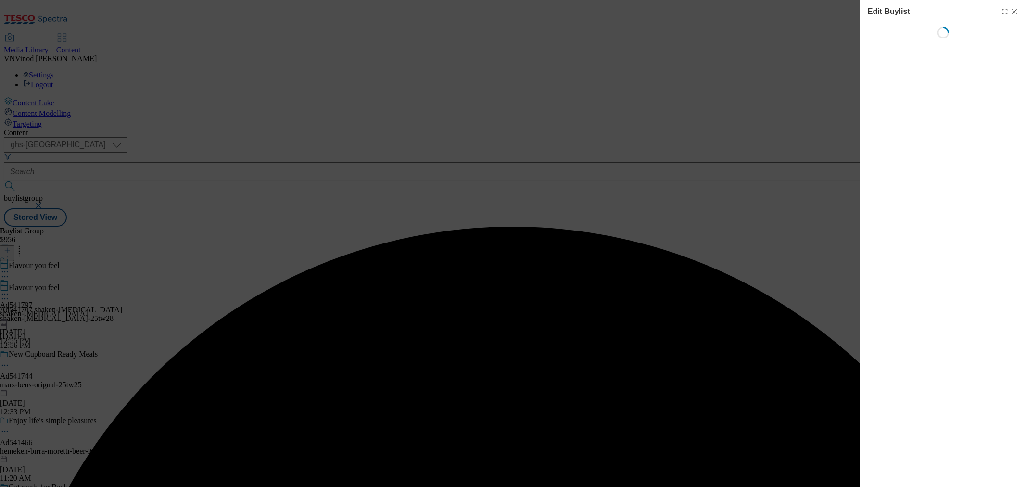
select select "tactical"
select select "supplier funded short term 1-3 weeks"
select select "dunnhumby"
select select "Banner"
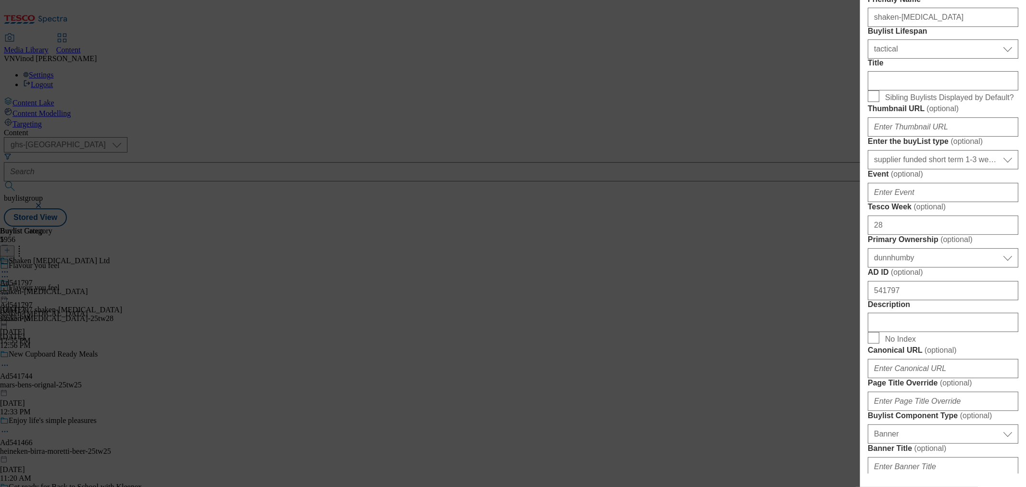
scroll to position [427, 0]
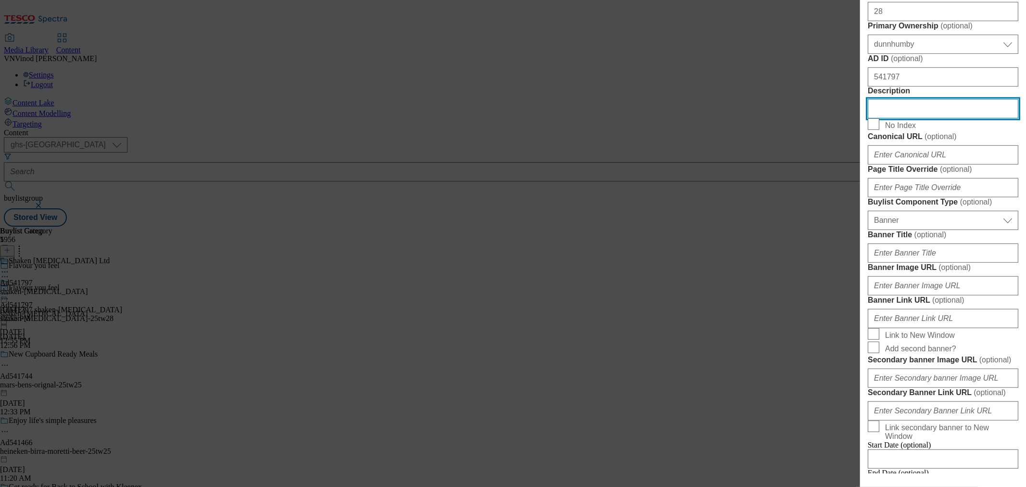
click at [927, 118] on input "Description" at bounding box center [943, 108] width 151 height 19
paste input "Shaken Udder Raspberry Ripple Milkshake 330ml"
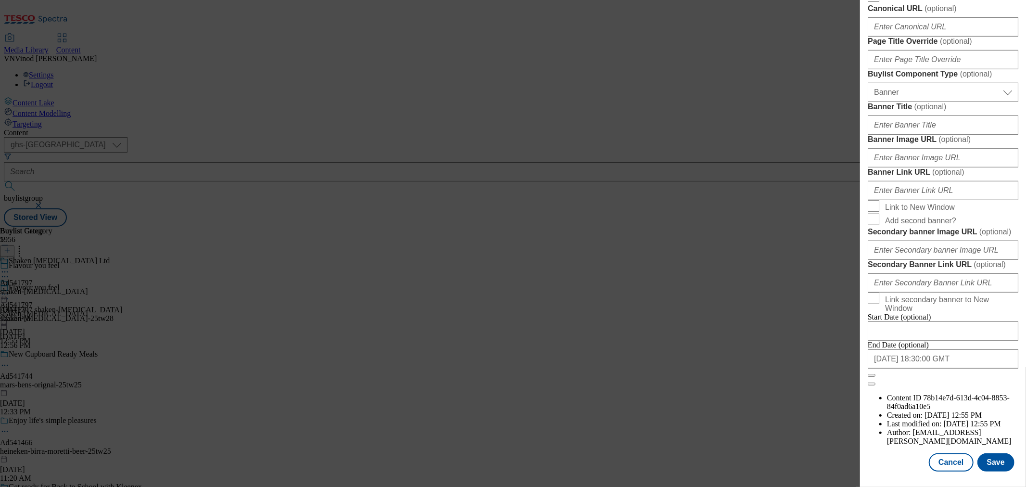
scroll to position [919, 0]
type input "Shaken Udder Raspberry Ripple Milkshake 330ml"
click at [987, 456] on button "Save" at bounding box center [995, 462] width 37 height 18
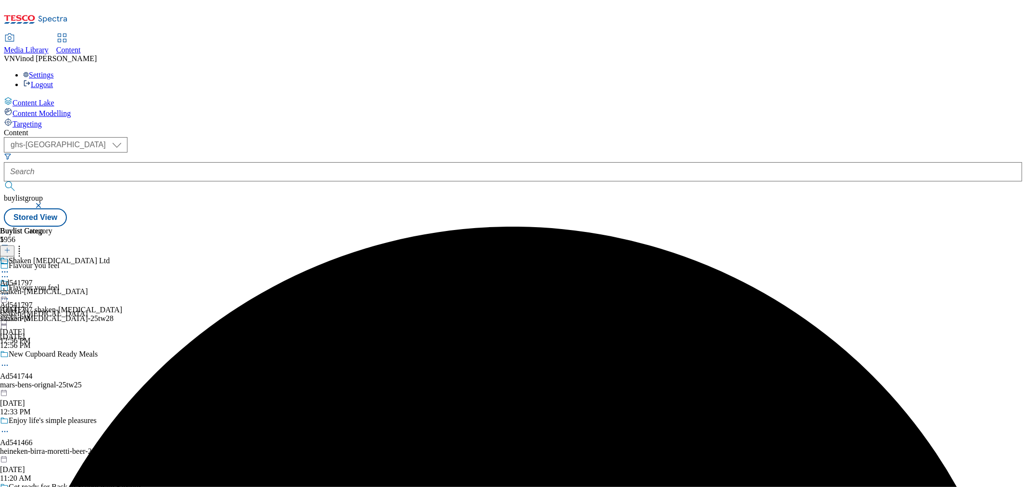
click at [10, 267] on icon at bounding box center [5, 272] width 10 height 10
click at [45, 286] on button "Edit" at bounding box center [31, 291] width 25 height 11
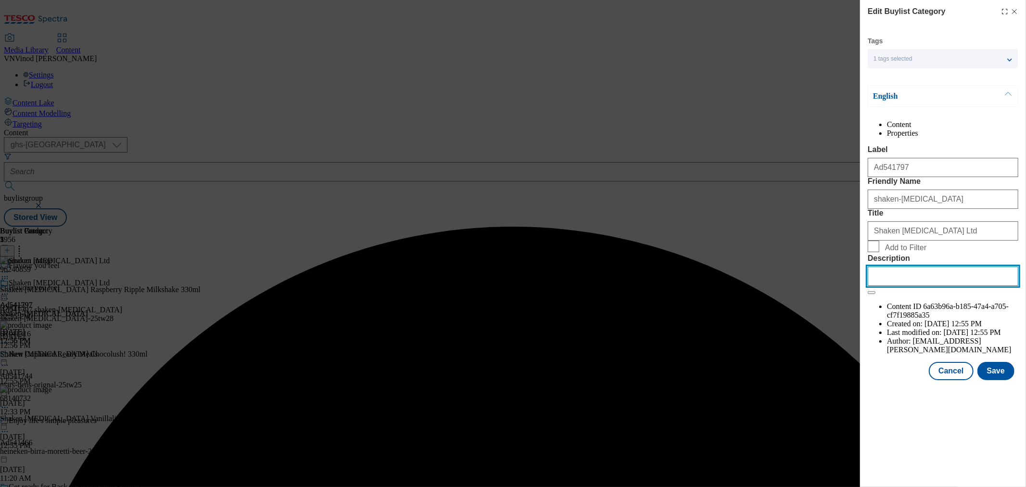
click at [897, 286] on input "Description" at bounding box center [943, 275] width 151 height 19
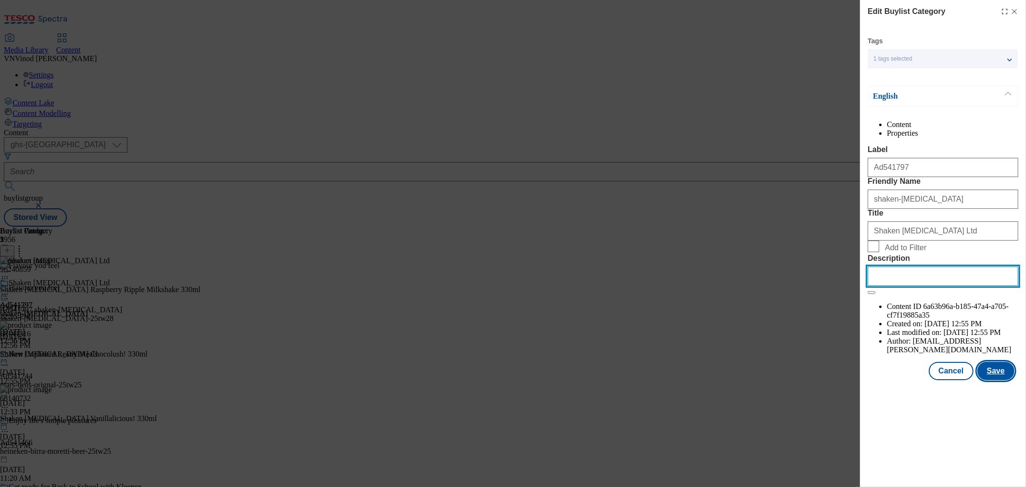
paste input "Shaken Udder Raspberry Ripple Milkshake 330ml"
type input "Shaken Udder Raspberry Ripple Milkshake 330ml"
click at [1003, 380] on button "Save" at bounding box center [995, 371] width 37 height 18
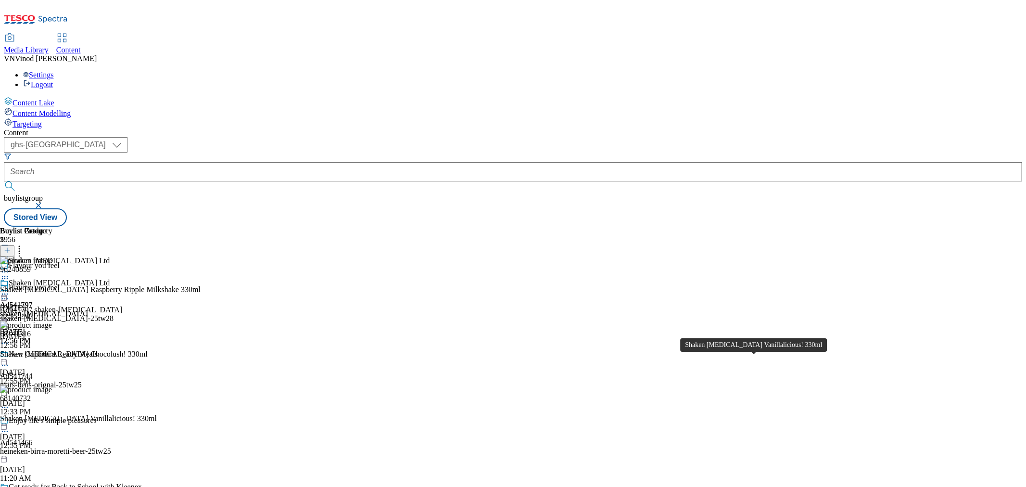
click at [157, 414] on div "Shaken Udder Vanillalicious! 330ml" at bounding box center [78, 418] width 157 height 9
copy div "Shaken Udder Vanillalicious! 330ml"
click at [747, 137] on div "( optional ) ghs-roi ghs-uk ghs-uk buylistgroup Stored View" at bounding box center [513, 181] width 1018 height 89
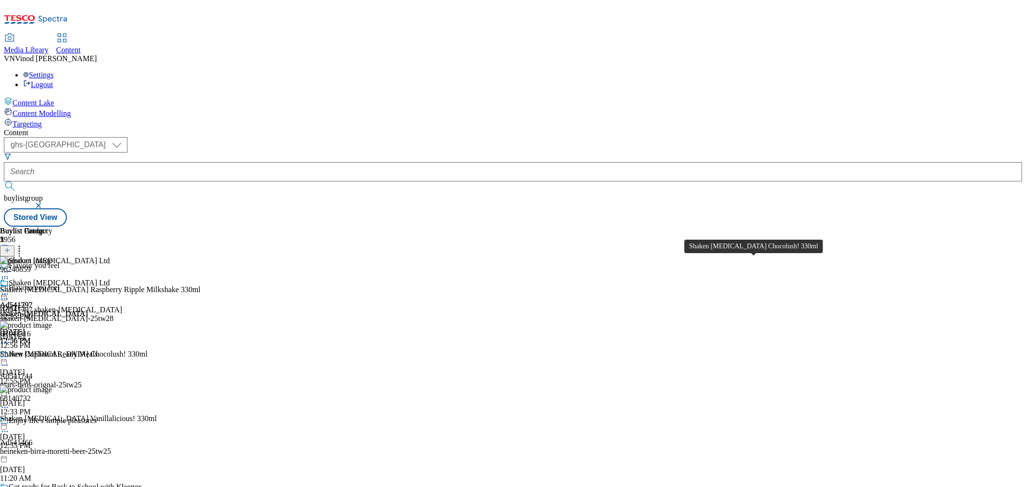
click at [148, 350] on div "Shaken Udder Chocolush! 330ml" at bounding box center [74, 354] width 148 height 9
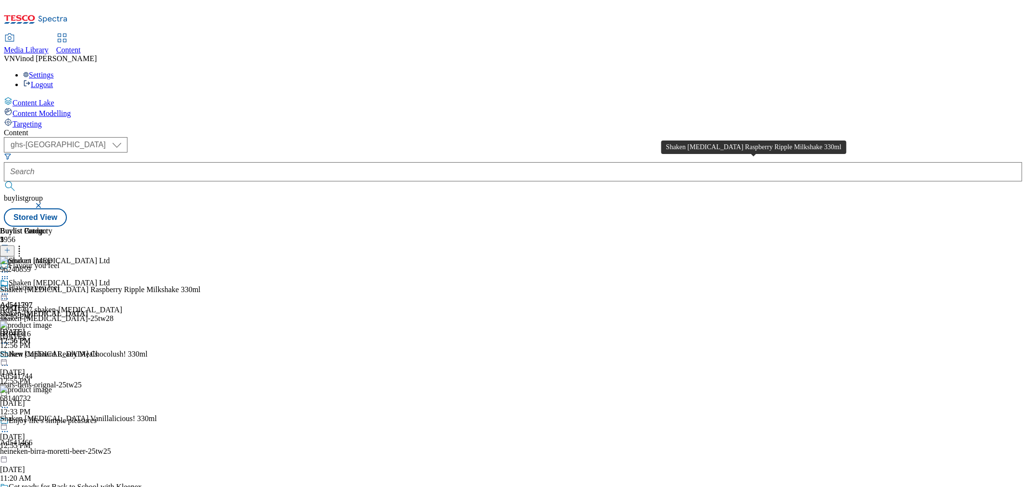
click at [201, 285] on div "Shaken Udder Raspberry Ripple Milkshake 330ml" at bounding box center [100, 289] width 201 height 9
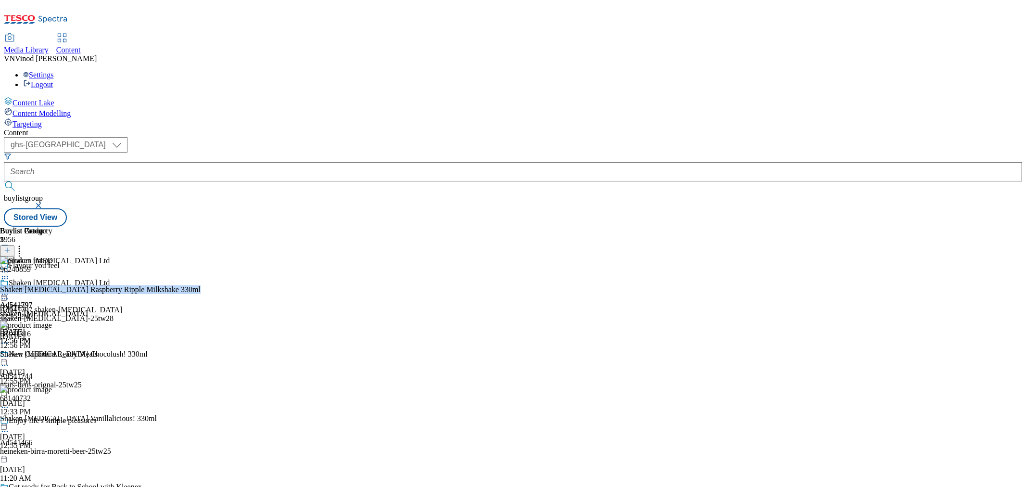
copy div "Shaken Udder Raspberry Ripple Milkshake 330ml"
click at [862, 227] on div "Buylist Group 5956 Flavour you feel Flavour you feel Ad541797 shaken-udder shak…" at bounding box center [513, 227] width 1018 height 0
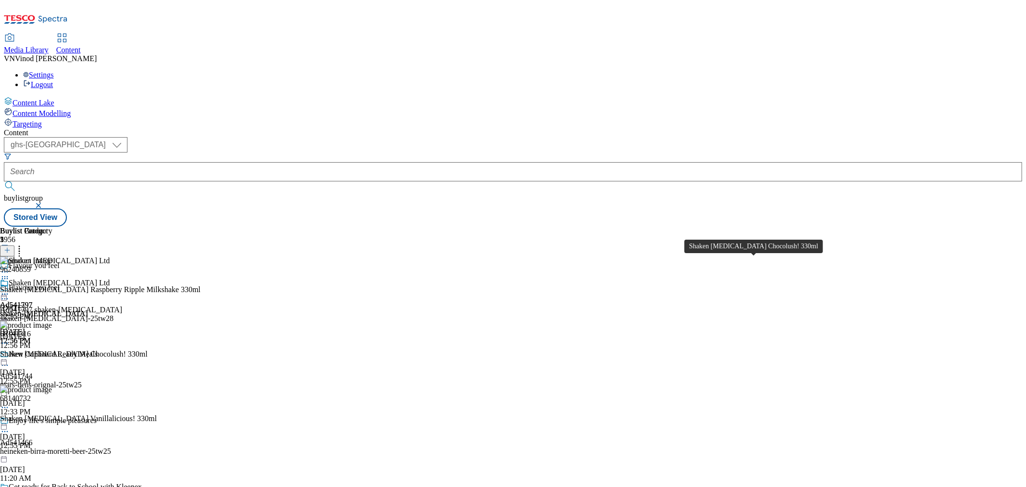
click at [148, 350] on div "Shaken Udder Chocolush! 330ml" at bounding box center [74, 354] width 148 height 9
copy div "Shaken Udder Chocolush! 330ml"
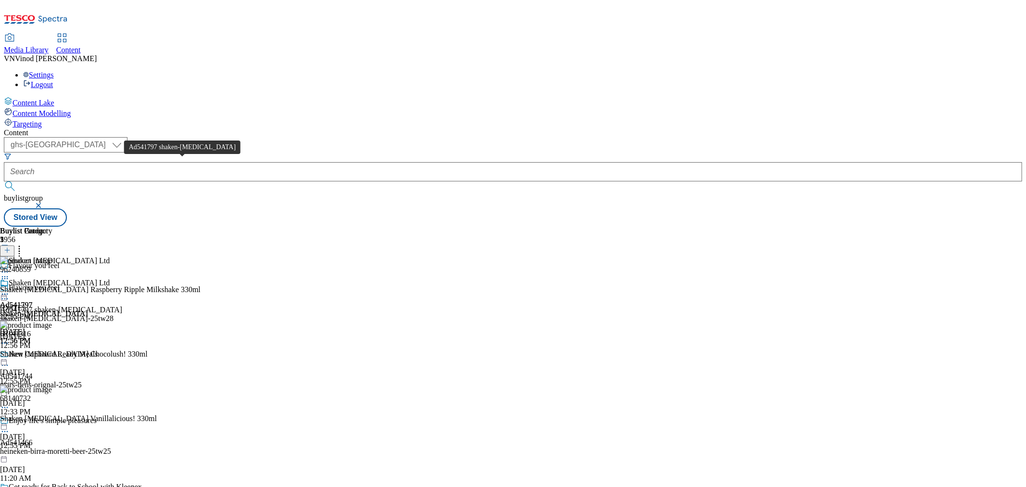
click at [122, 305] on div "Ad541797 shaken-udder" at bounding box center [61, 309] width 122 height 9
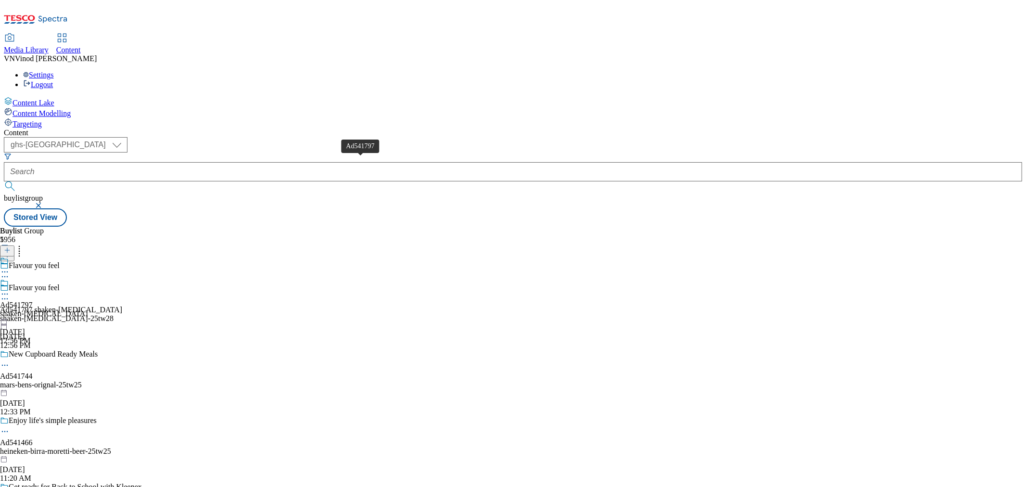
click at [33, 301] on div "Ad541797" at bounding box center [16, 305] width 33 height 9
click at [33, 279] on div "Ad541797" at bounding box center [16, 283] width 33 height 9
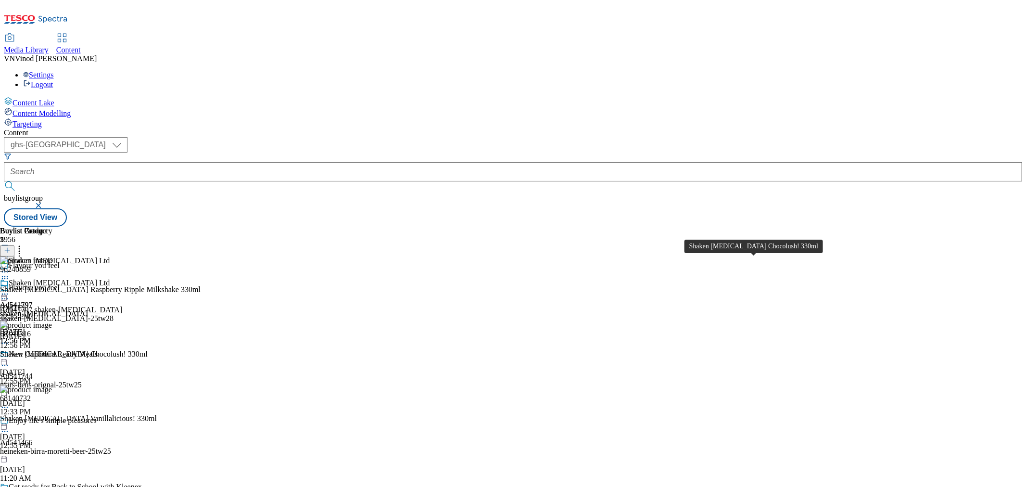
click at [148, 350] on div "Shaken Udder Chocolush! 330ml" at bounding box center [74, 354] width 148 height 9
copy div "Shaken Udder Chocolush! 330ml"
click at [848, 227] on div "Buylist Group 5956 Flavour you feel Flavour you feel Ad541797 shaken-udder shak…" at bounding box center [513, 227] width 1018 height 0
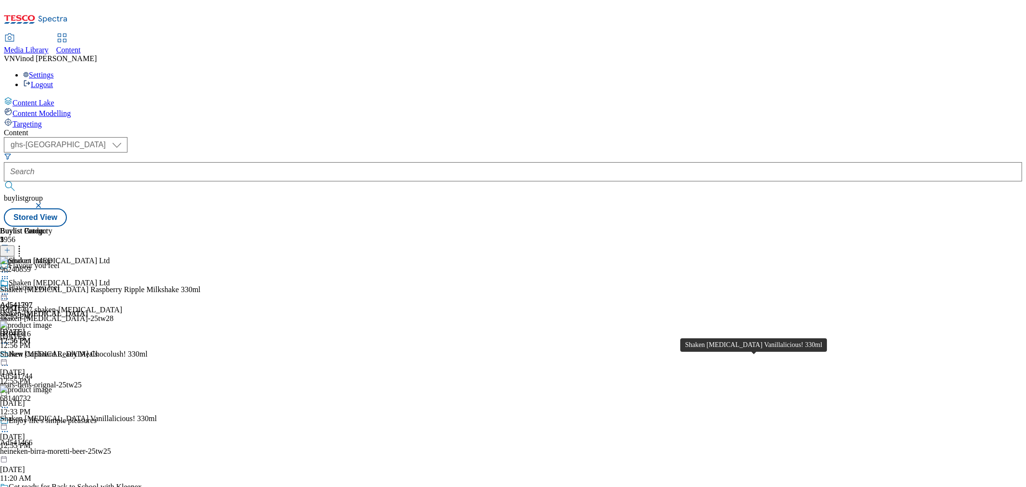
click at [157, 414] on div "Shaken Udder Vanillalicious! 330ml" at bounding box center [78, 418] width 157 height 9
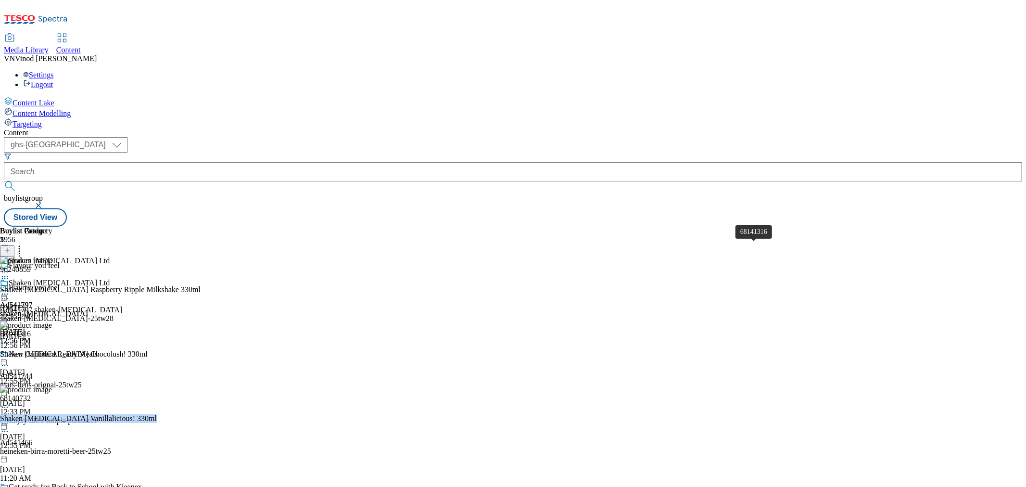
copy div "Shaken Udder Vanillalicious! 330ml"
